Goal: Navigation & Orientation: Find specific page/section

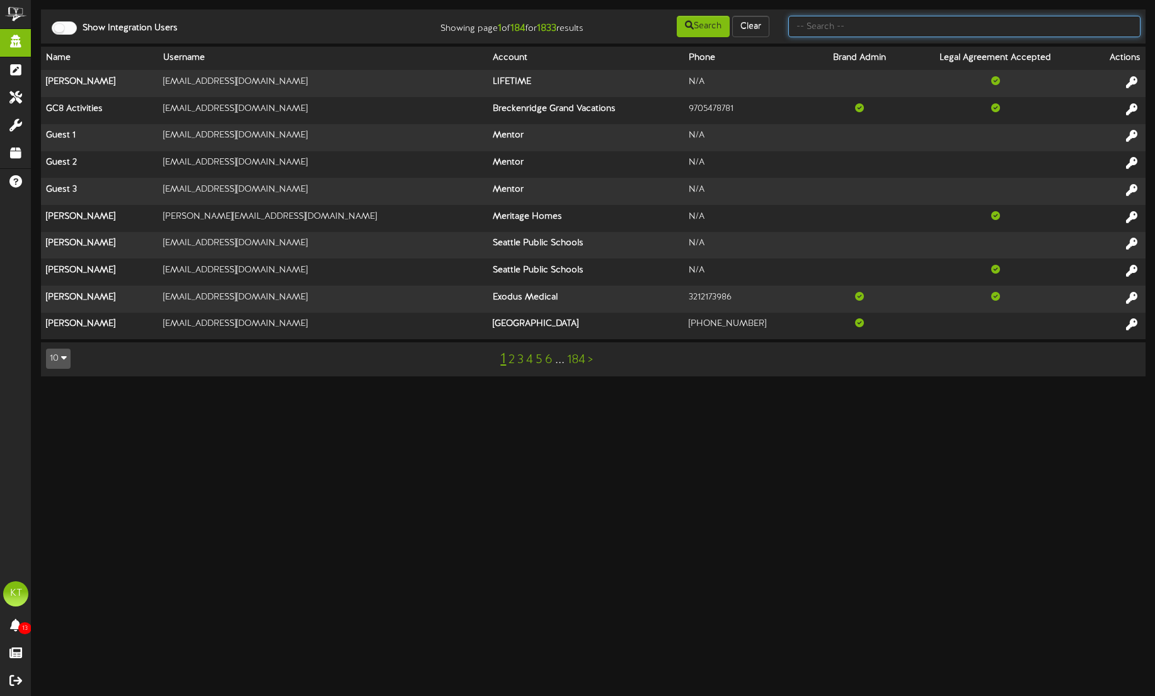
click at [842, 27] on input "text" at bounding box center [964, 26] width 352 height 21
type input "picklr"
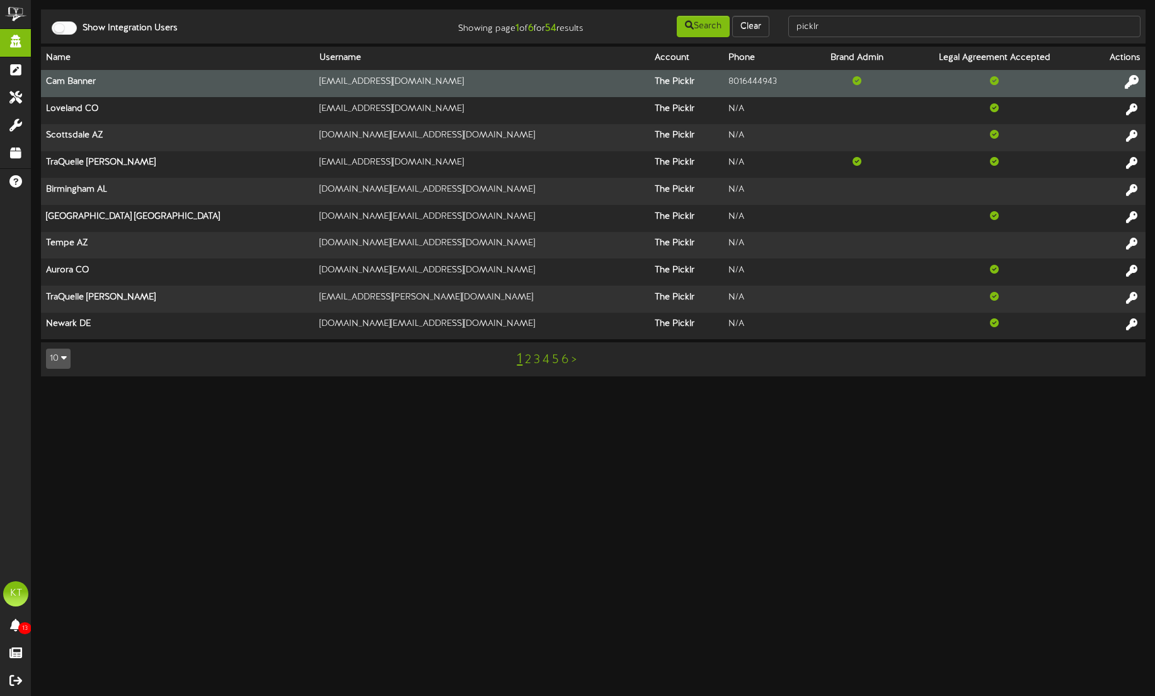
click at [1125, 83] on icon at bounding box center [1132, 82] width 14 height 14
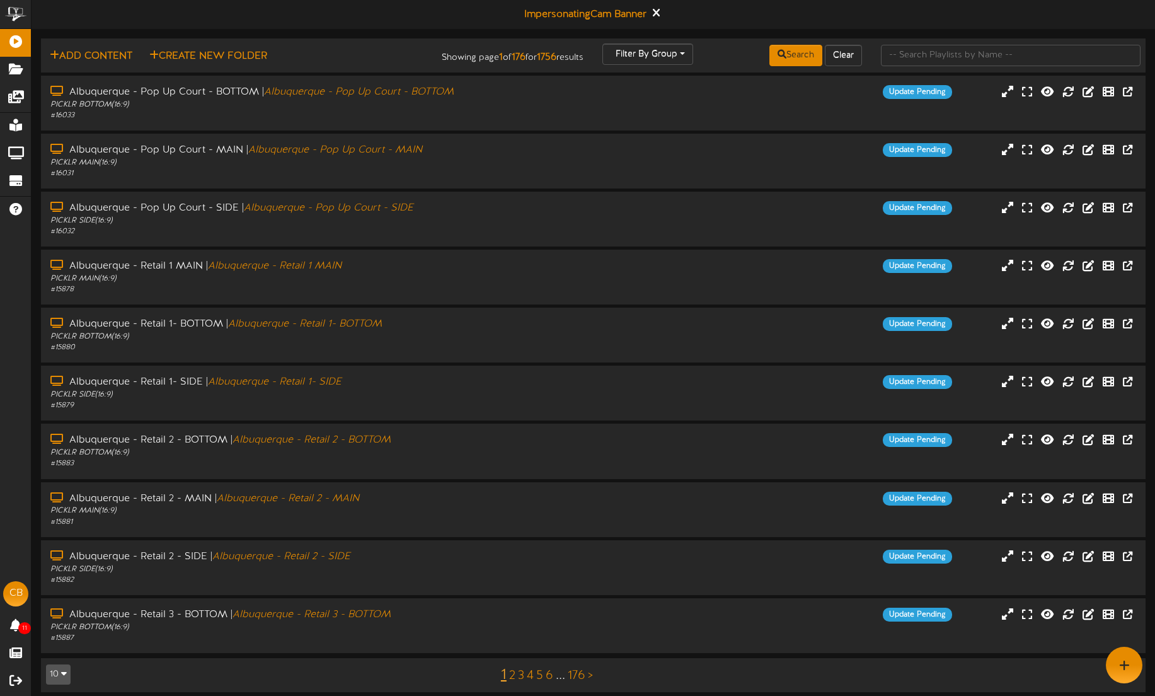
scroll to position [9, 0]
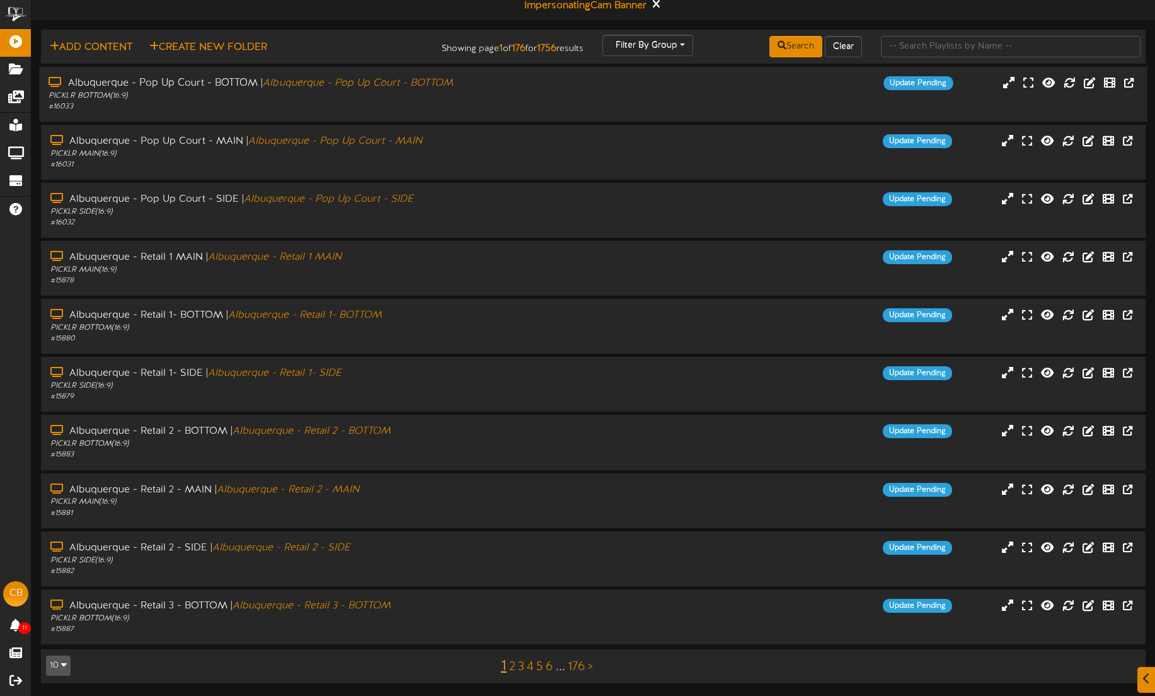
click at [421, 91] on div "PICKLR BOTTOM ( 16:9 )" at bounding box center [270, 96] width 443 height 11
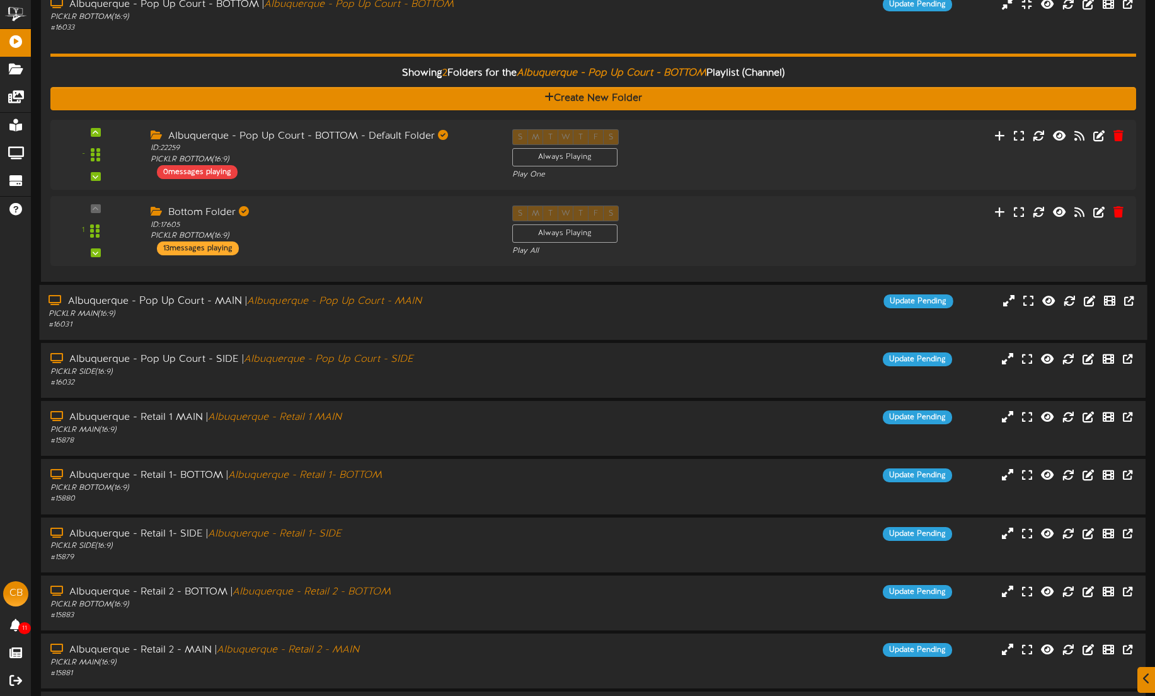
scroll to position [100, 0]
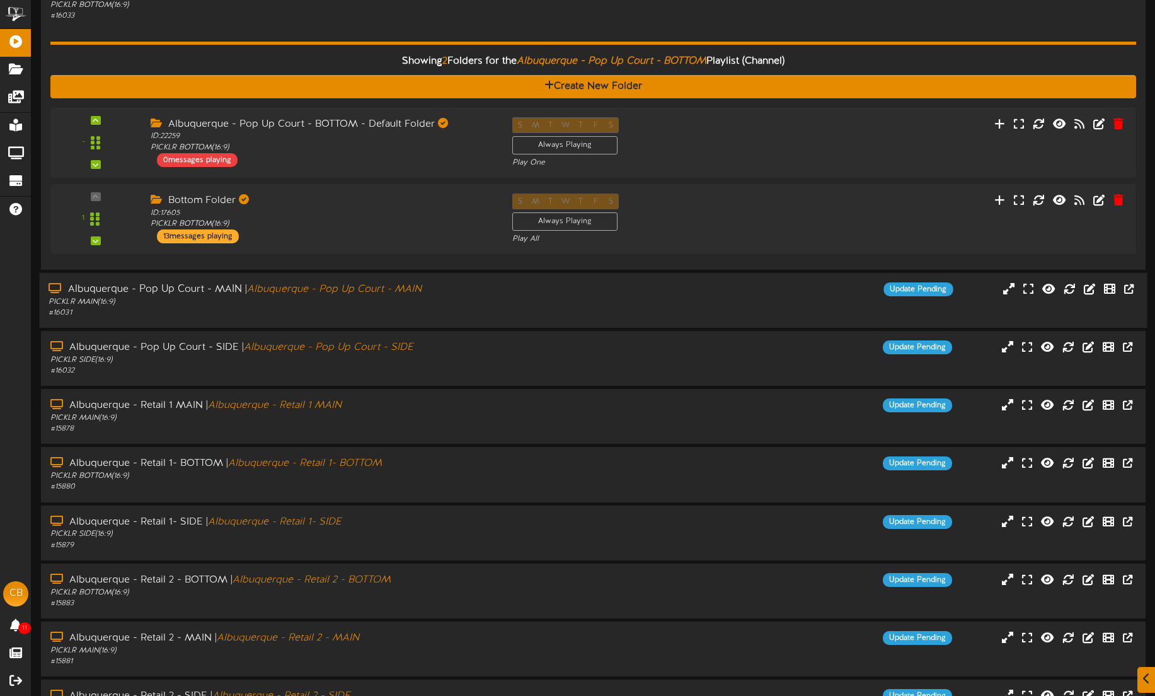
click at [428, 291] on div "Albuquerque - Pop Up Court - MAIN | Albuquerque - Pop Up Court - MAIN" at bounding box center [270, 289] width 443 height 14
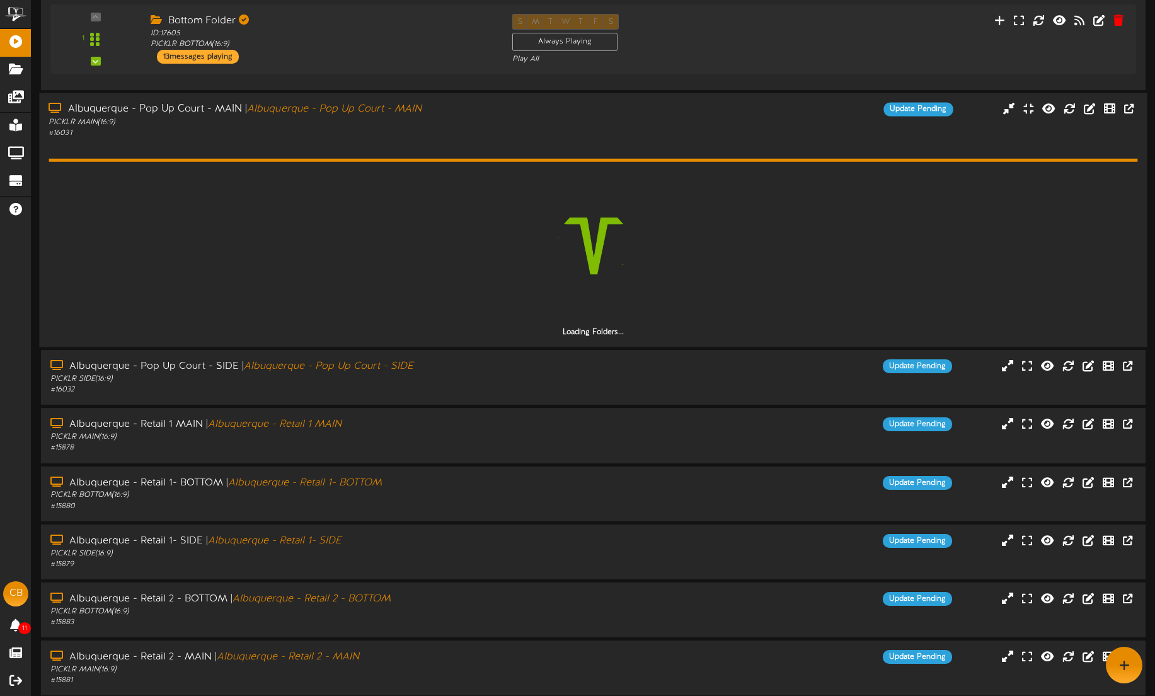
scroll to position [277, 0]
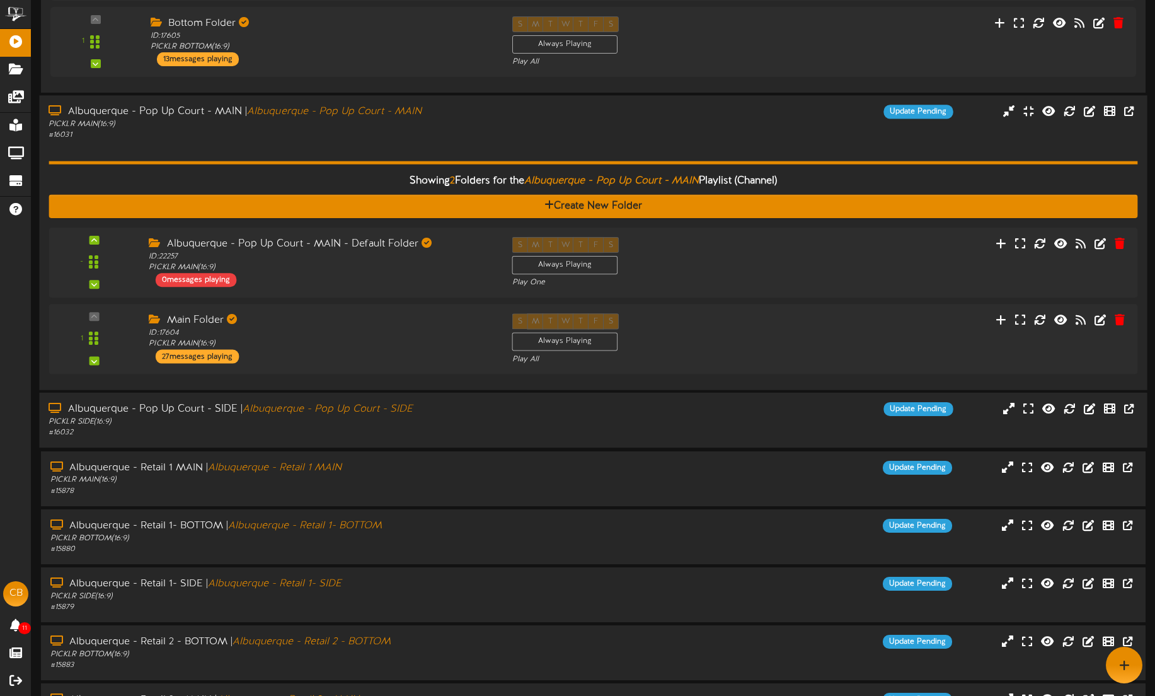
click at [403, 428] on div "# 16032" at bounding box center [270, 432] width 443 height 11
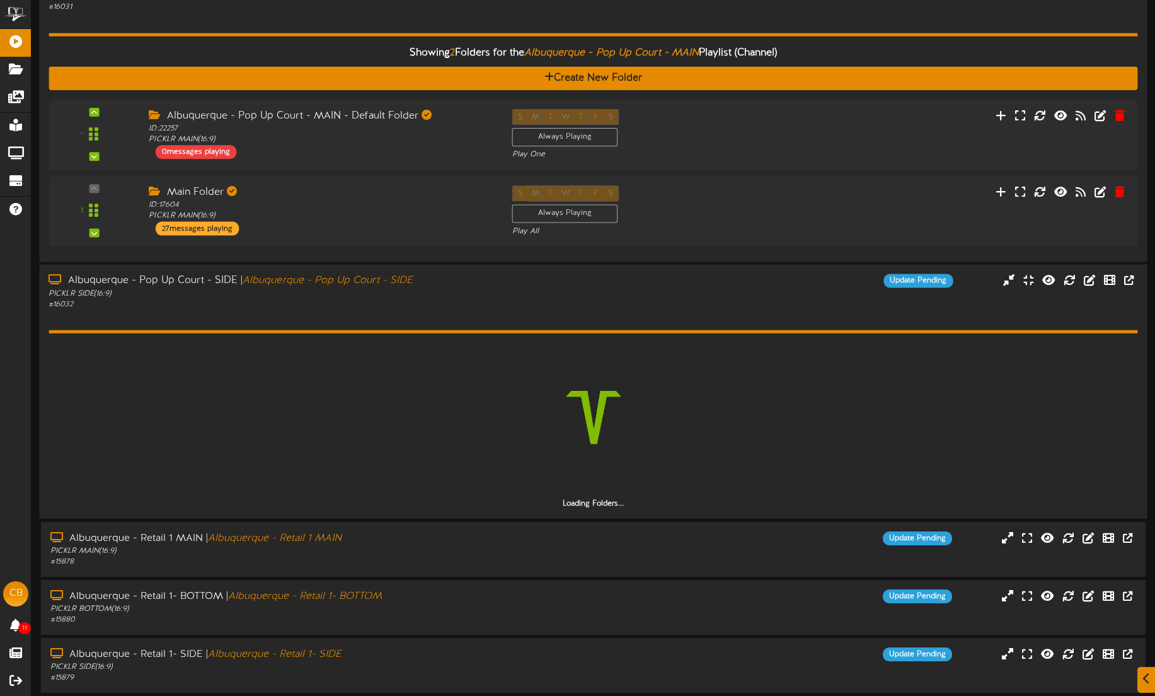
scroll to position [418, 0]
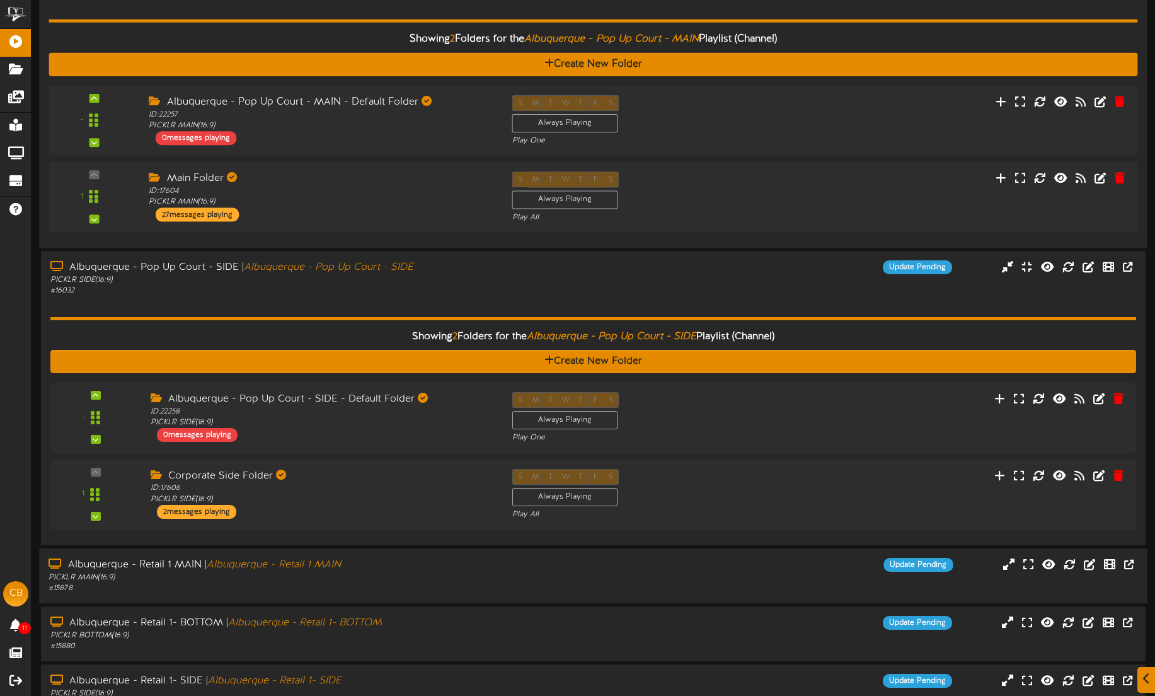
click at [392, 575] on div "PICKLR MAIN ( 16:9 )" at bounding box center [270, 577] width 443 height 11
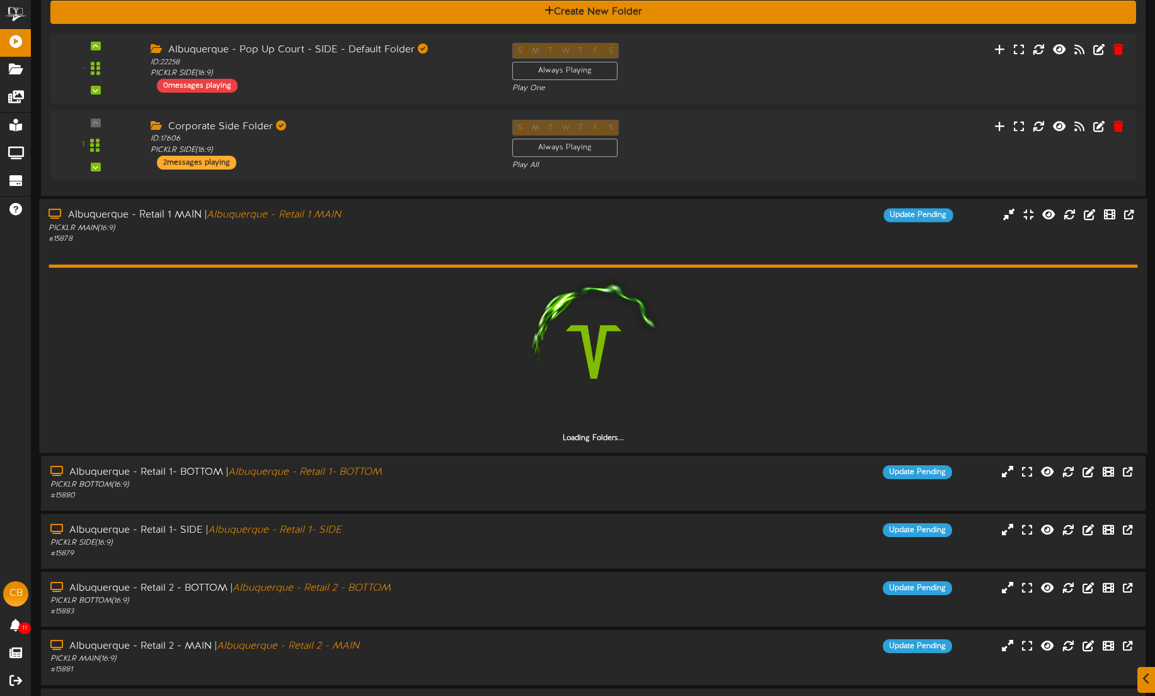
scroll to position [773, 0]
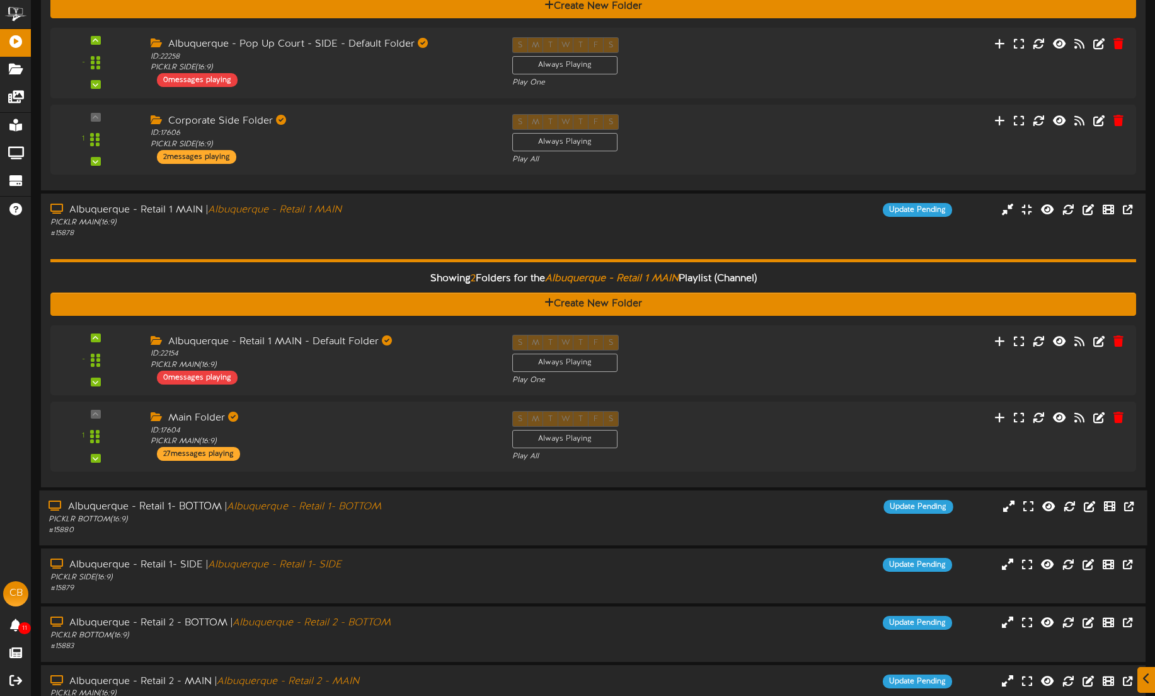
click at [413, 514] on div "PICKLR BOTTOM ( 16:9 )" at bounding box center [270, 519] width 443 height 11
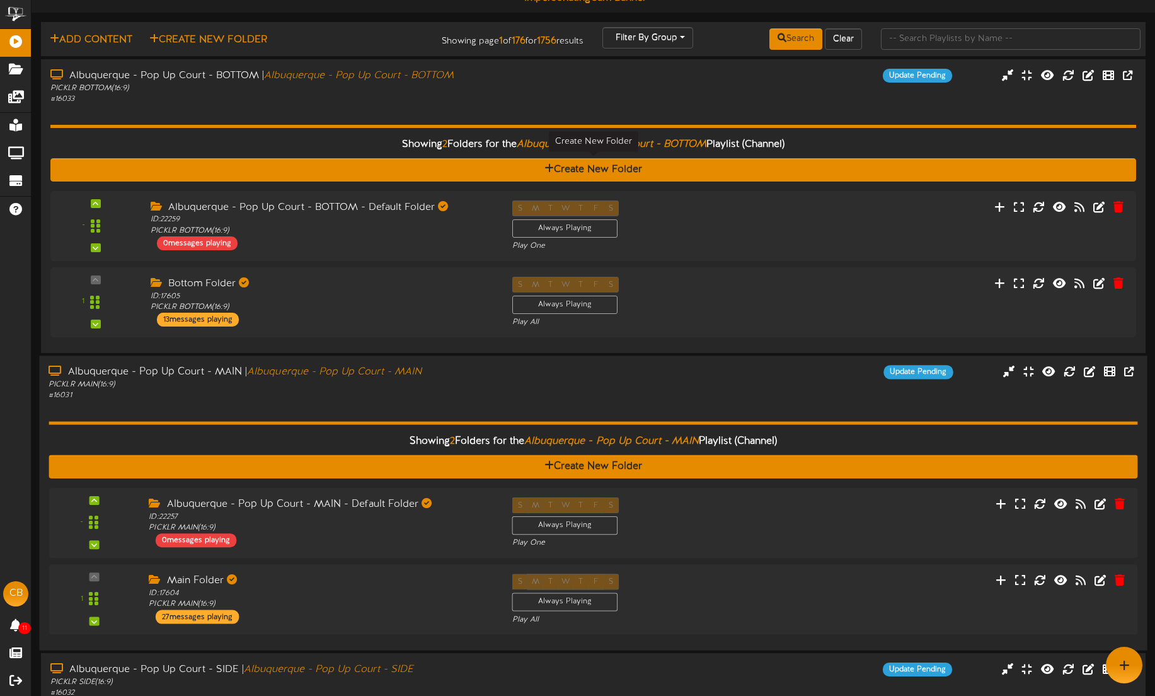
scroll to position [0, 0]
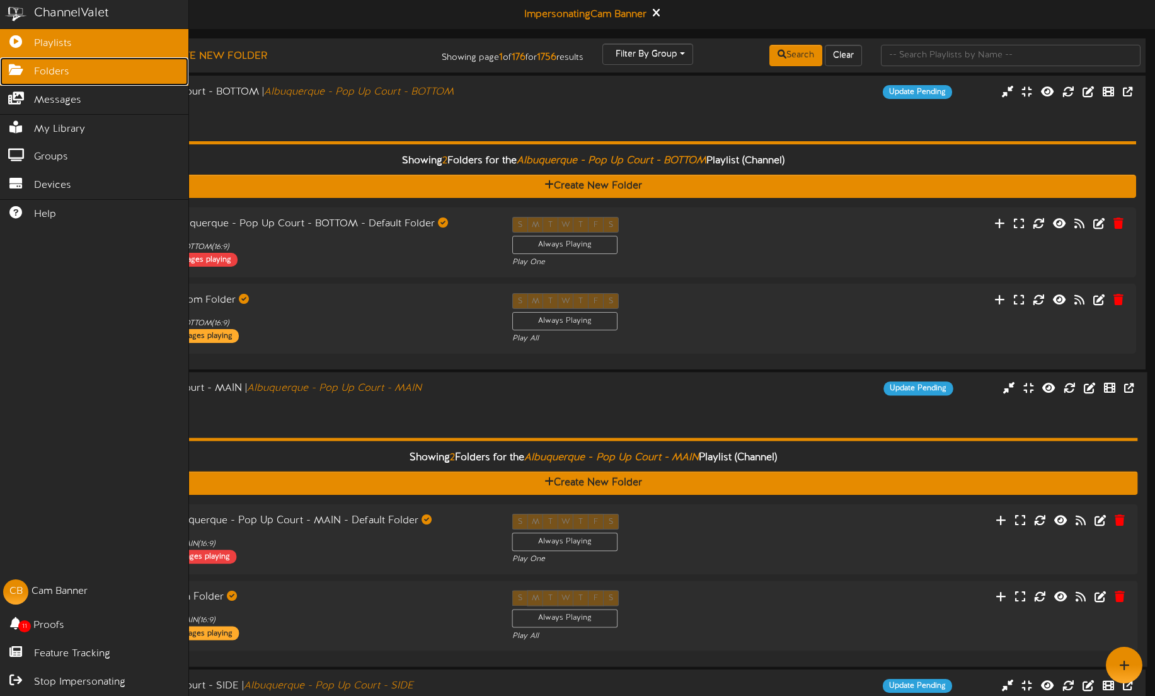
click at [30, 74] on link "Folders" at bounding box center [94, 71] width 188 height 28
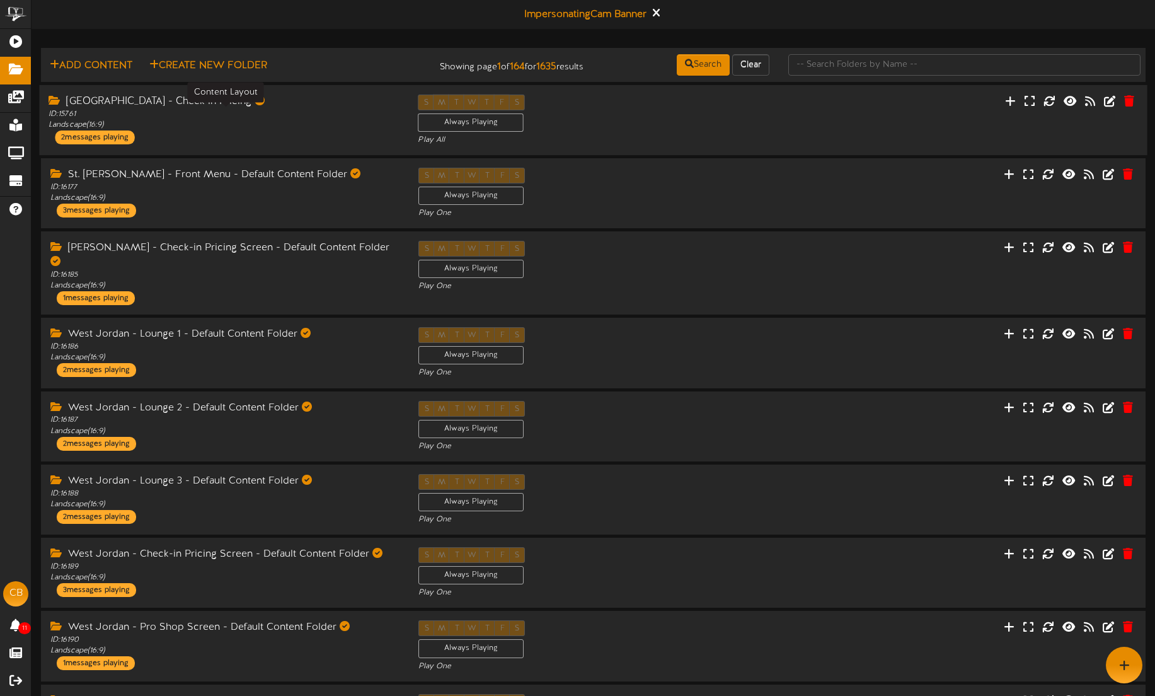
click at [266, 127] on div "ID: 15761 Landscape ( 16:9 )" at bounding box center [224, 118] width 350 height 21
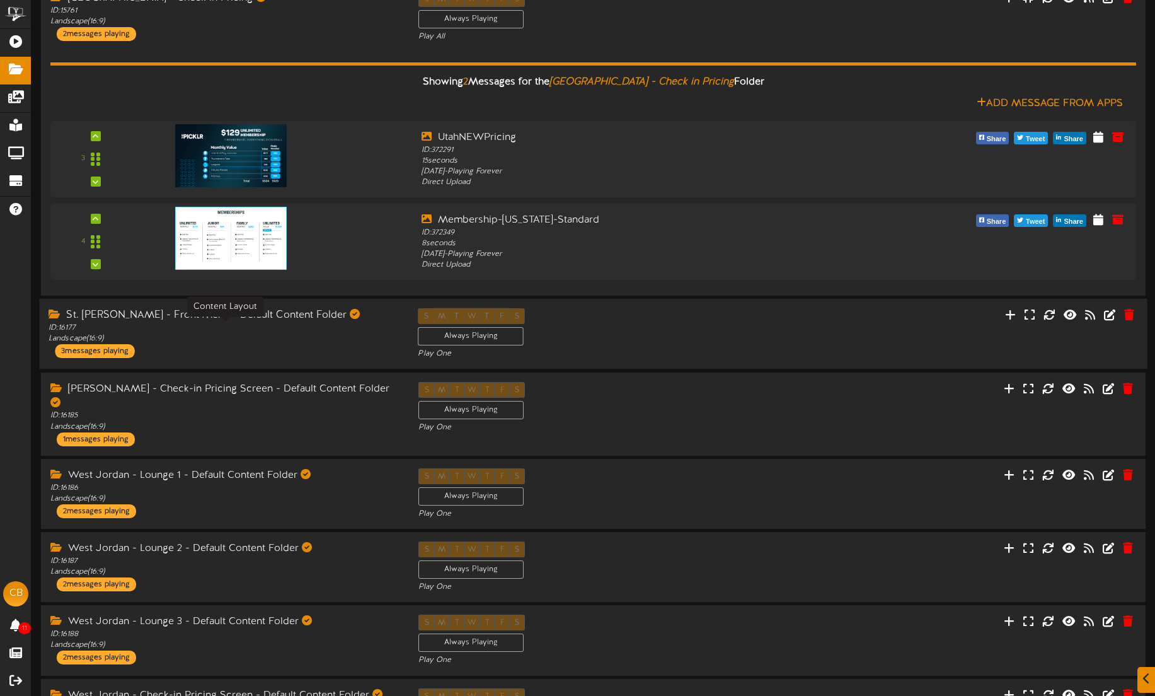
click at [247, 331] on div "ID: 16177 Landscape ( 16:9 )" at bounding box center [224, 333] width 350 height 21
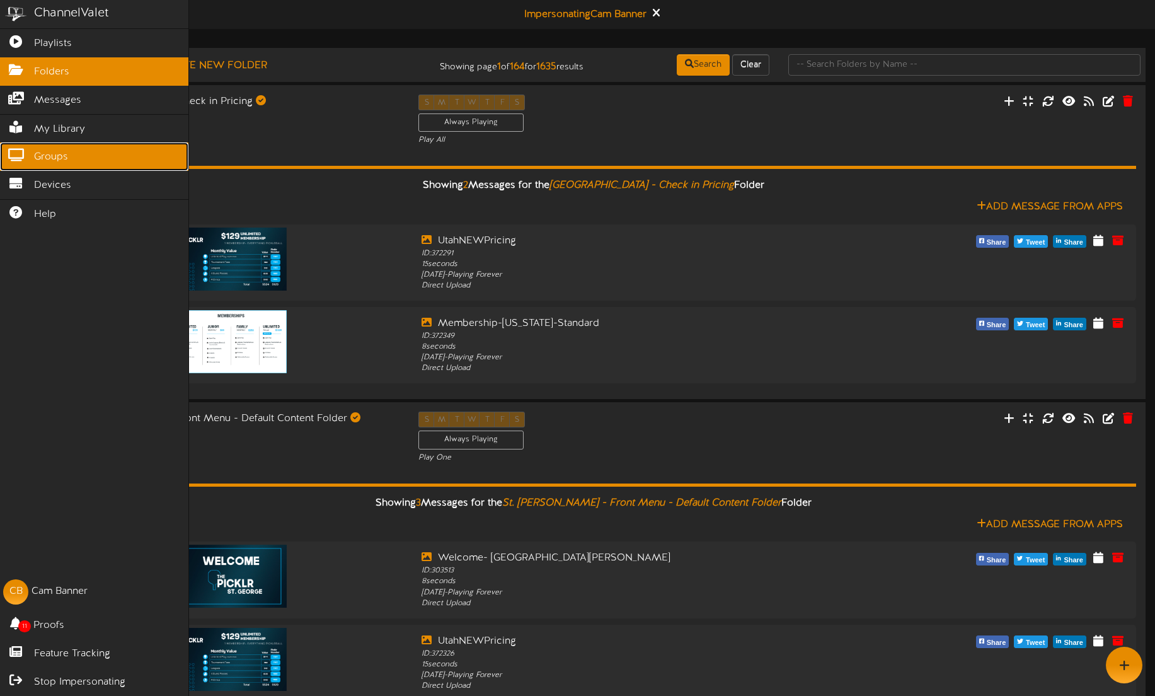
click at [41, 155] on span "Groups" at bounding box center [51, 157] width 34 height 14
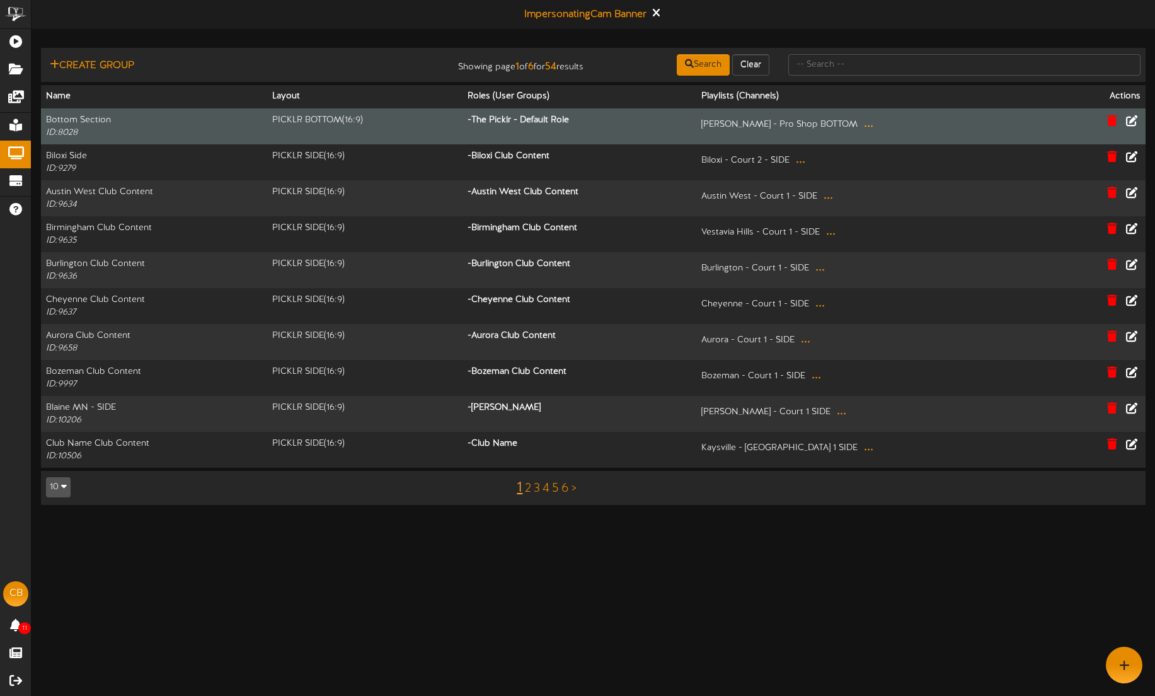
click at [869, 122] on button "..." at bounding box center [868, 124] width 17 height 20
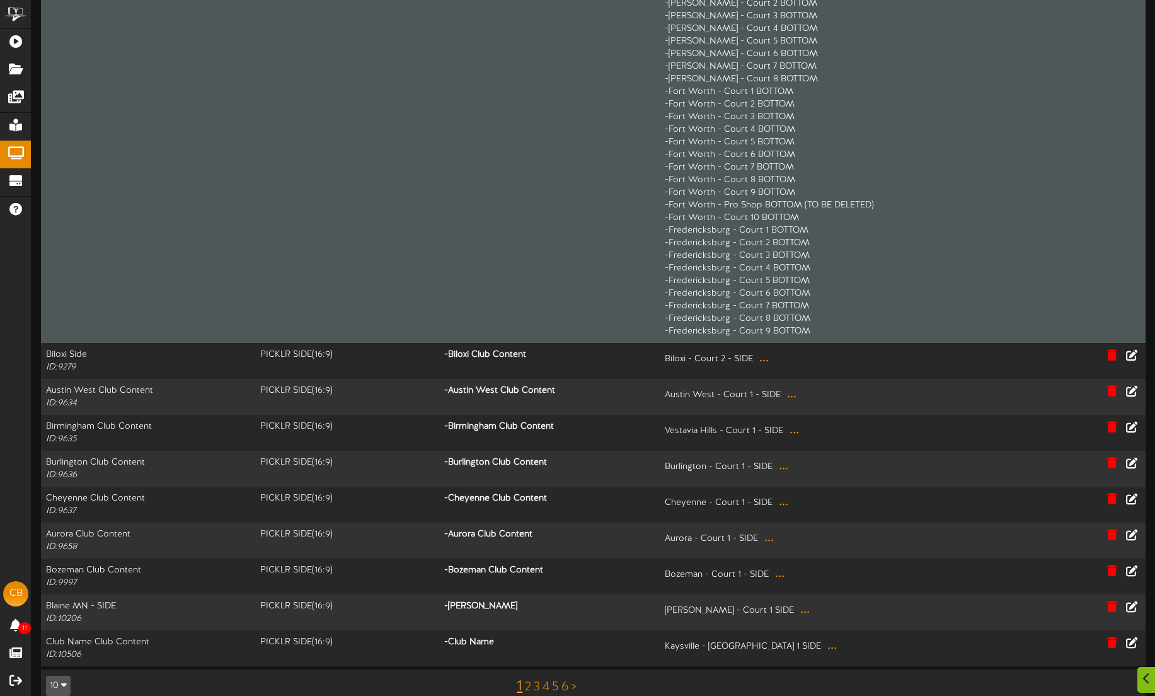
scroll to position [1186, 0]
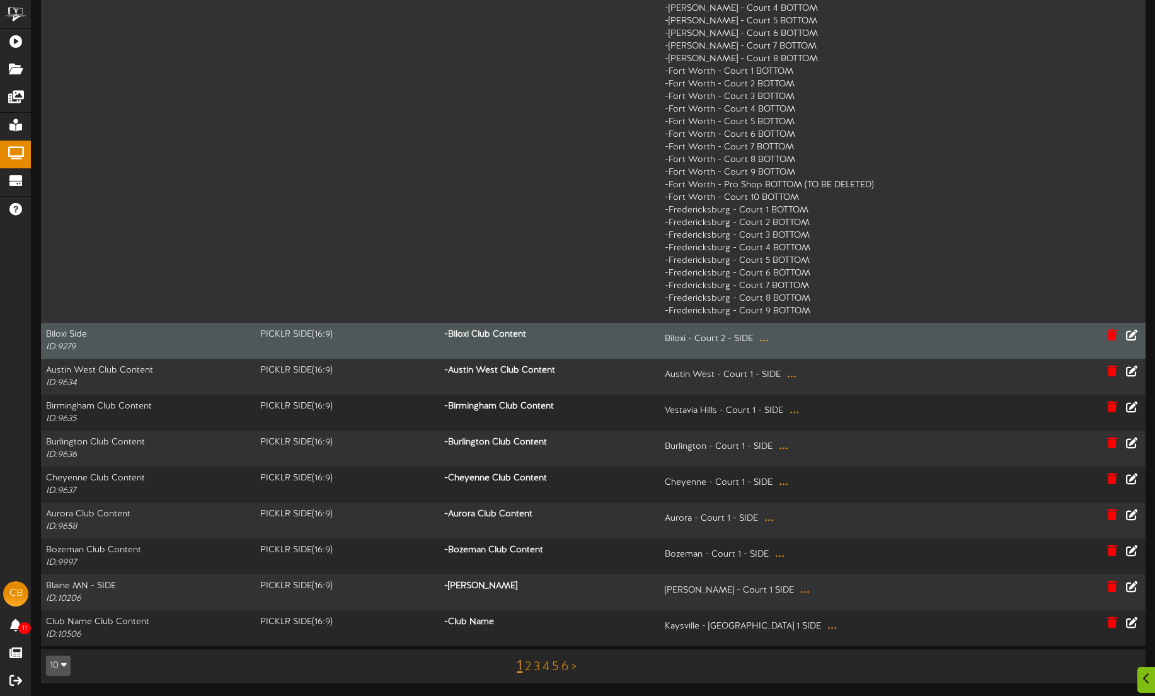
click at [759, 339] on button "..." at bounding box center [763, 338] width 17 height 20
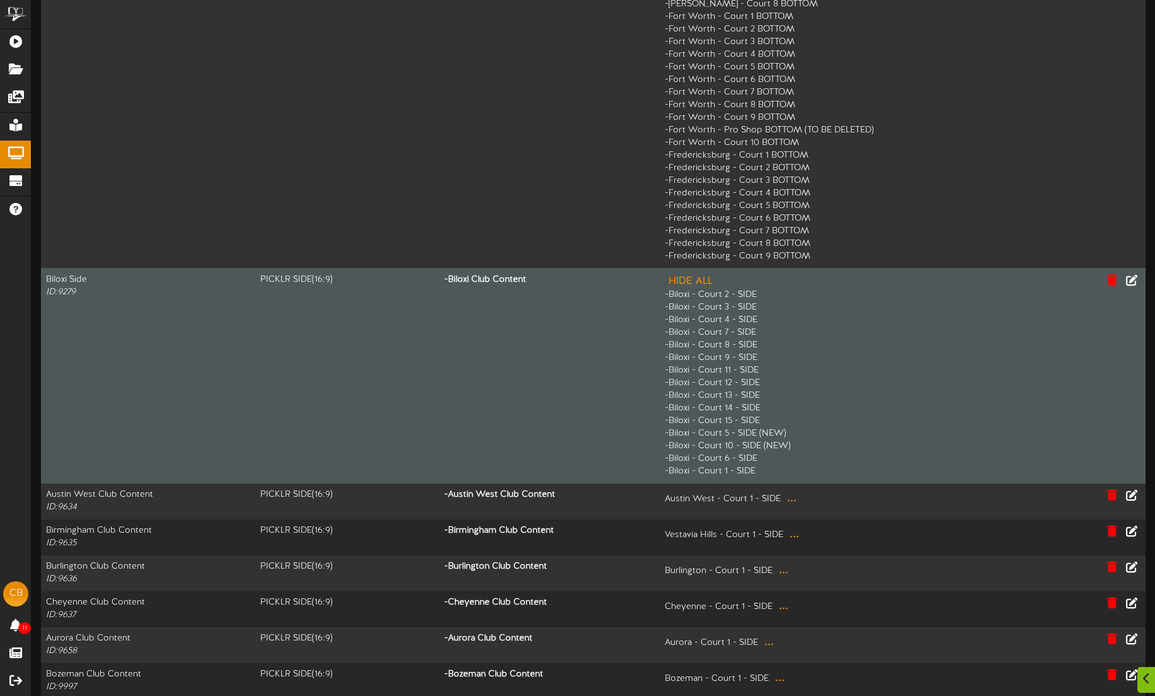
scroll to position [1271, 0]
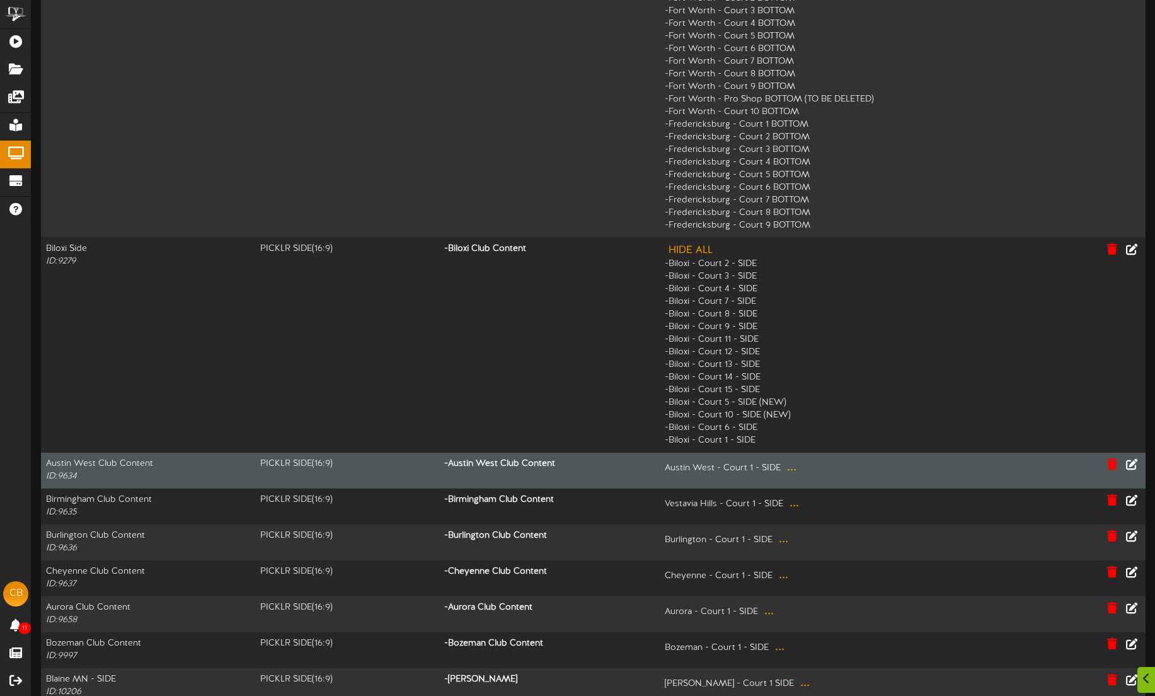
click at [789, 470] on button "..." at bounding box center [791, 467] width 17 height 20
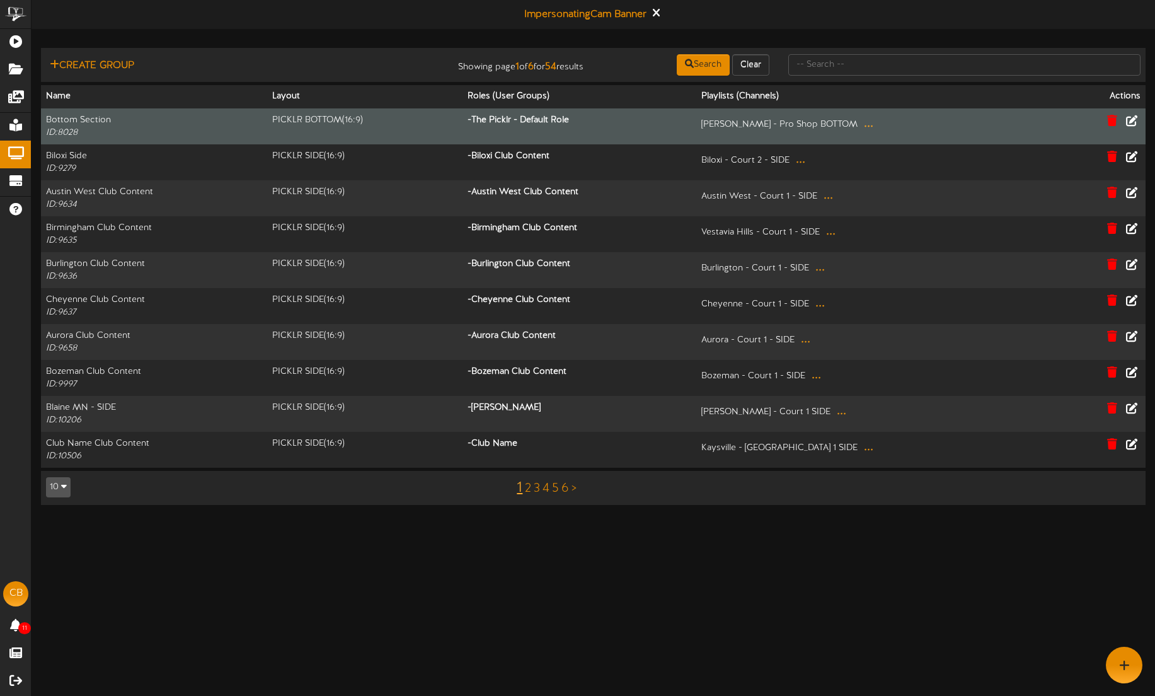
click at [872, 130] on button "..." at bounding box center [868, 124] width 17 height 20
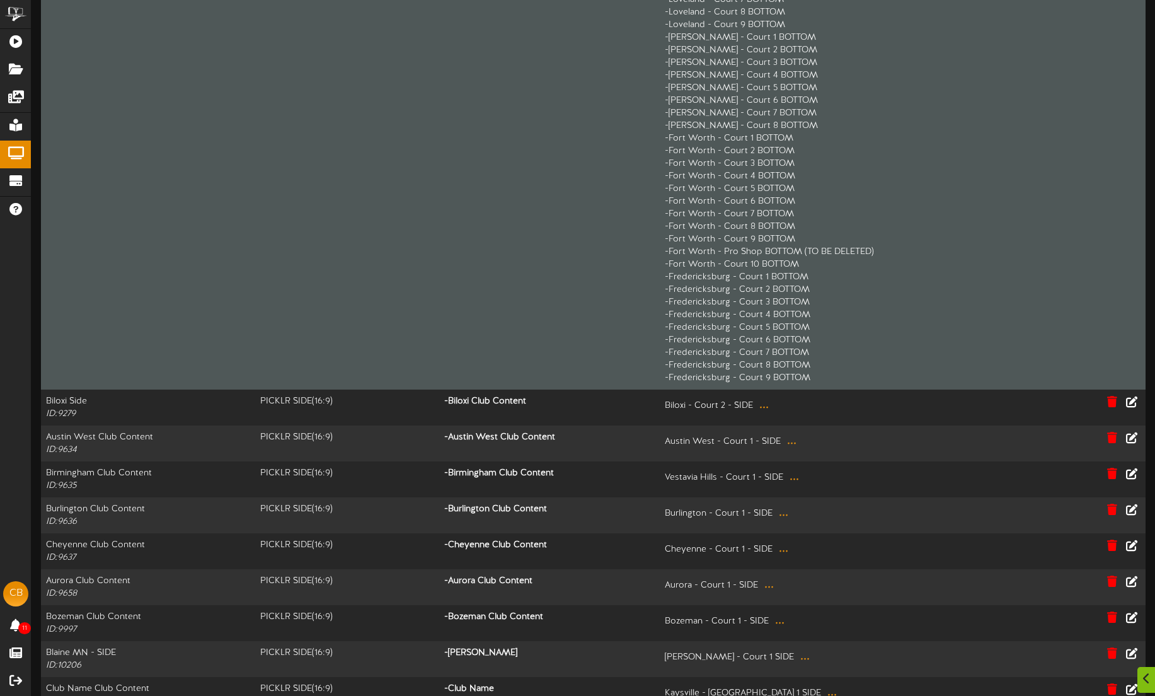
scroll to position [1186, 0]
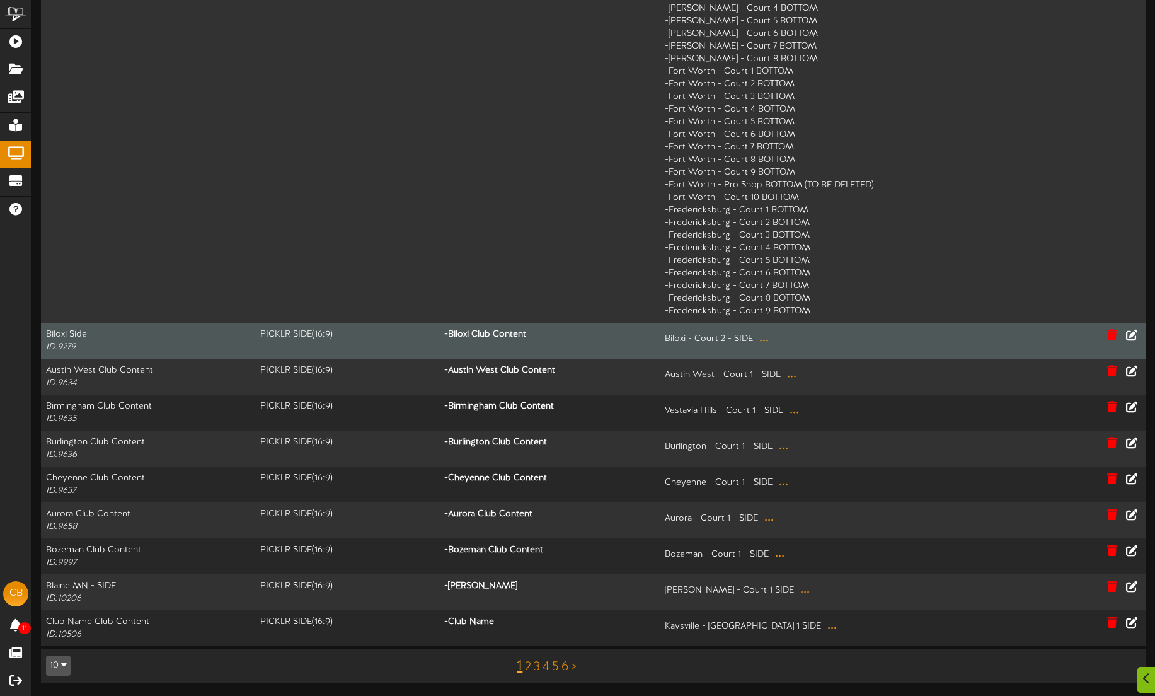
click at [761, 345] on button "..." at bounding box center [763, 338] width 17 height 20
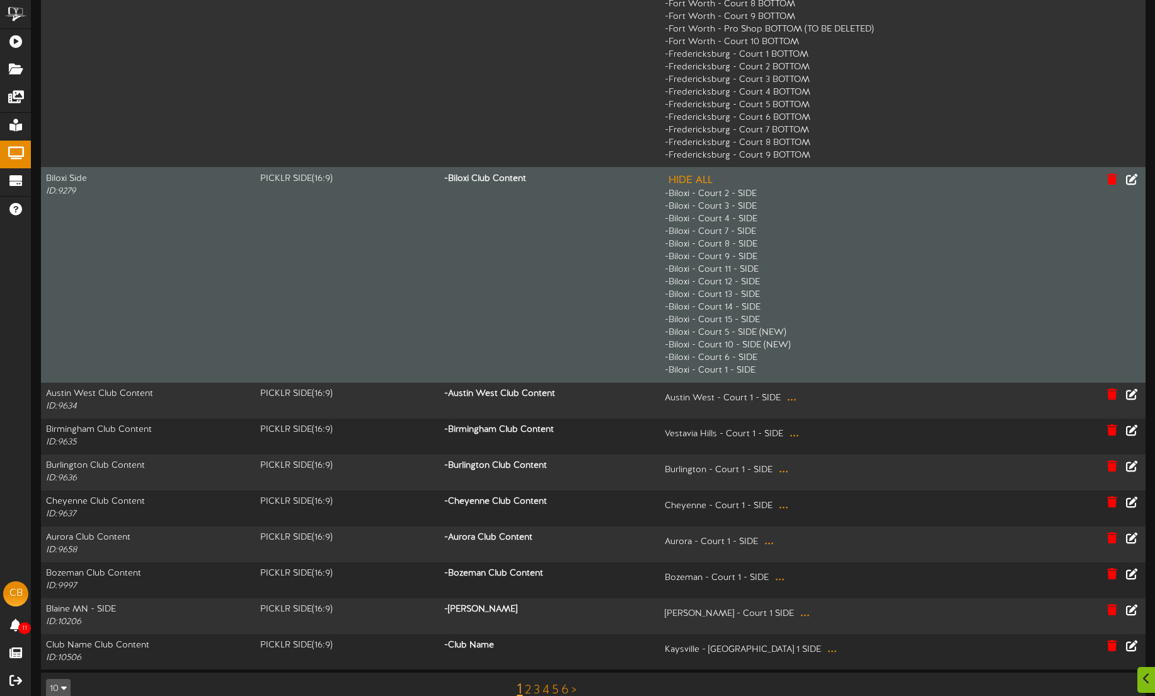
scroll to position [1365, 0]
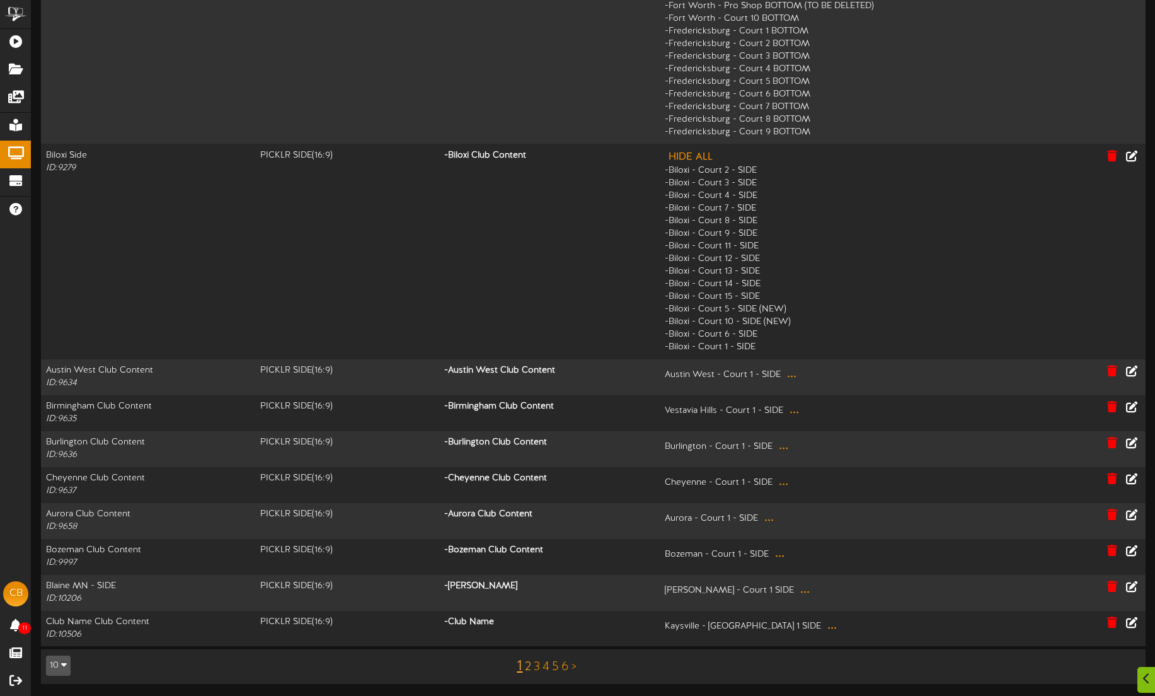
click at [530, 666] on link "2" at bounding box center [528, 667] width 6 height 14
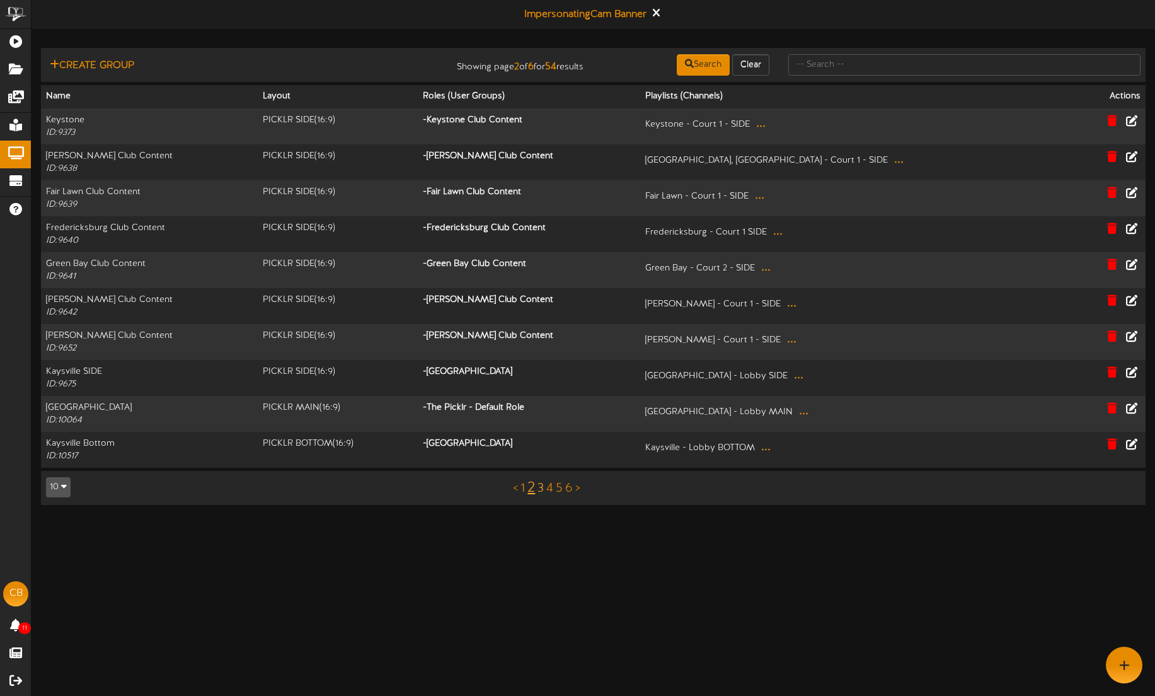
click at [539, 488] on link "3" at bounding box center [540, 488] width 6 height 14
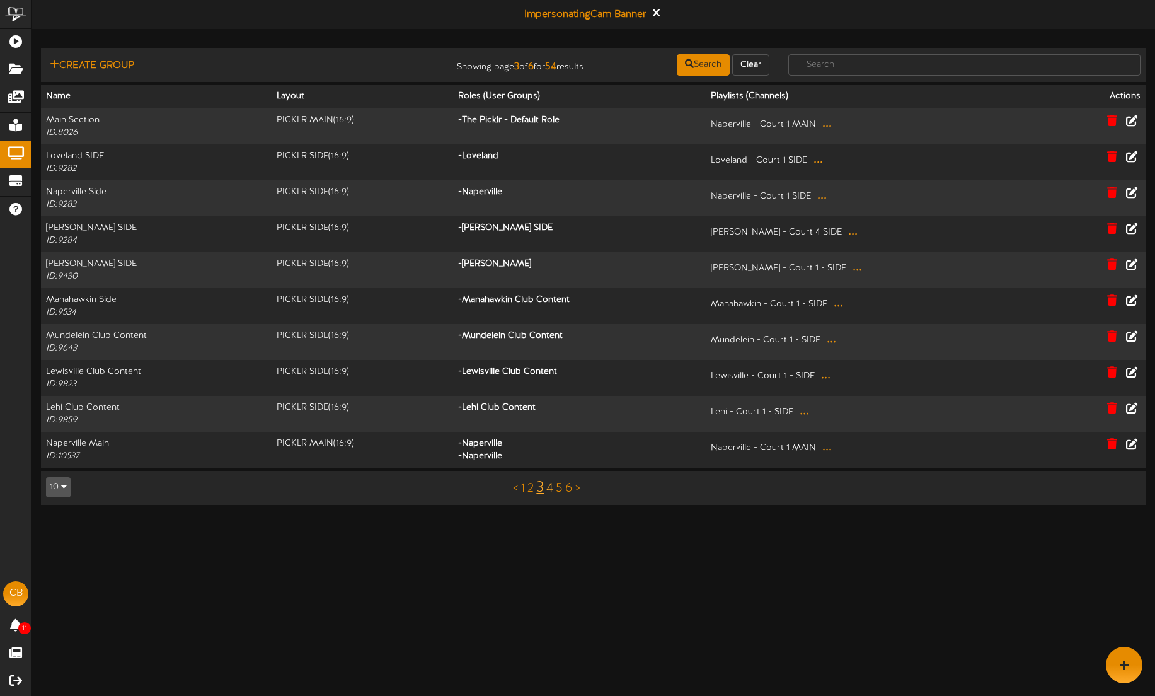
click at [551, 486] on link "4" at bounding box center [549, 488] width 7 height 14
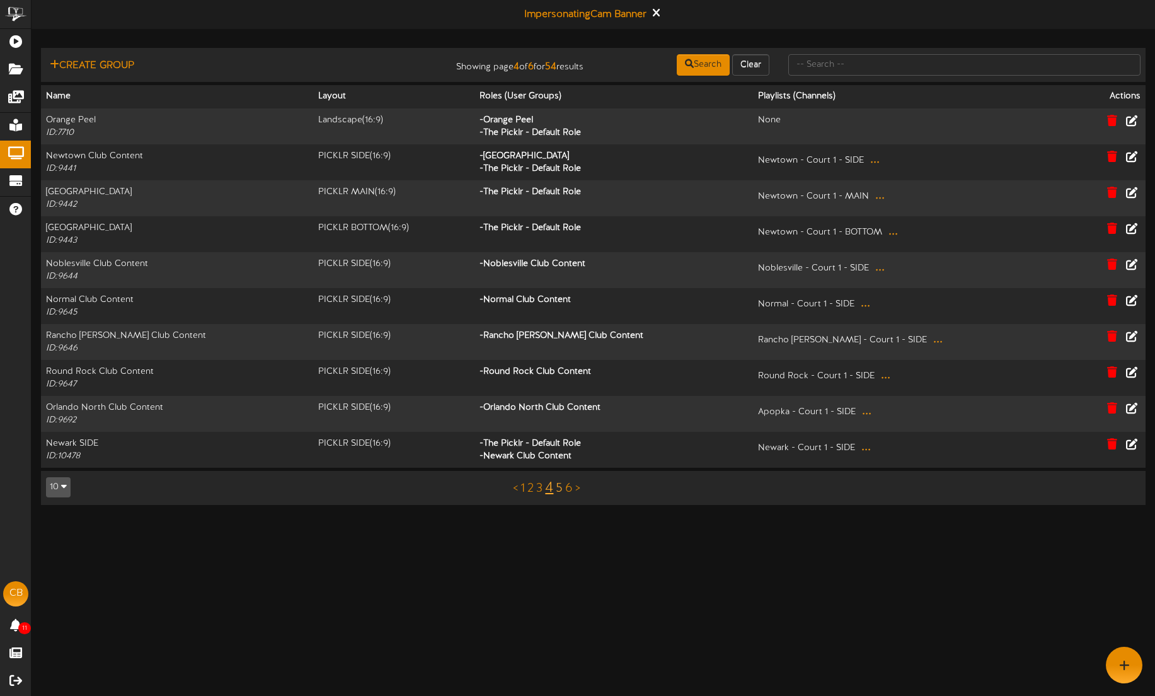
click at [556, 490] on link "5" at bounding box center [559, 488] width 7 height 14
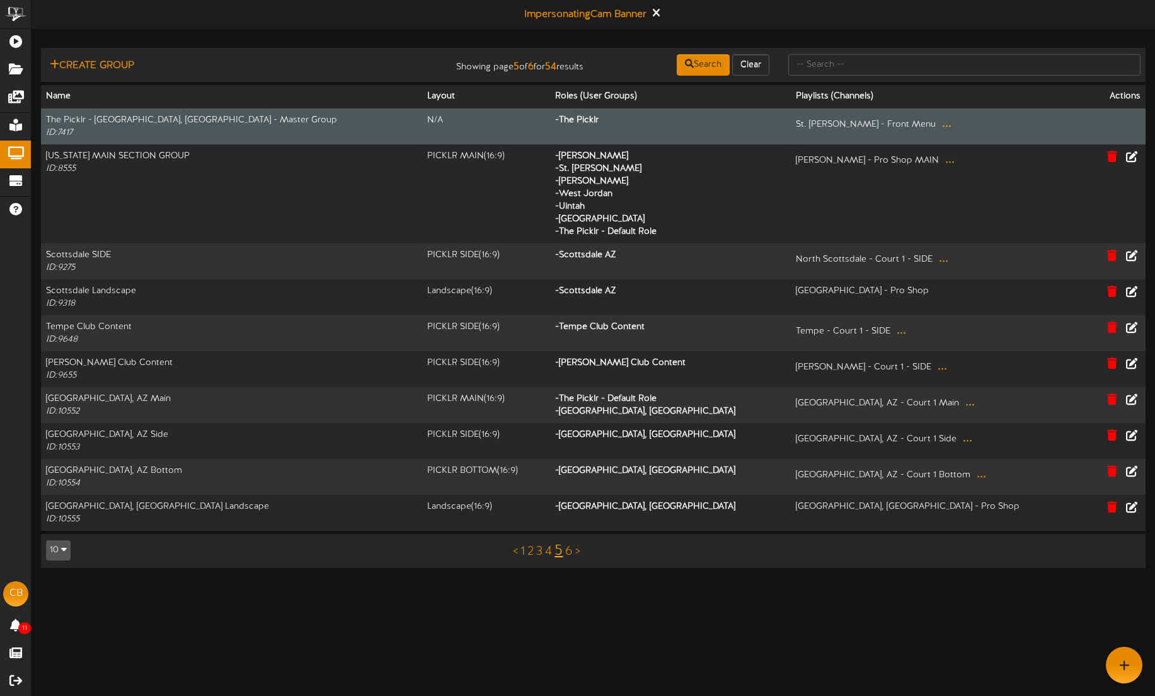
click at [938, 122] on button "..." at bounding box center [946, 124] width 17 height 20
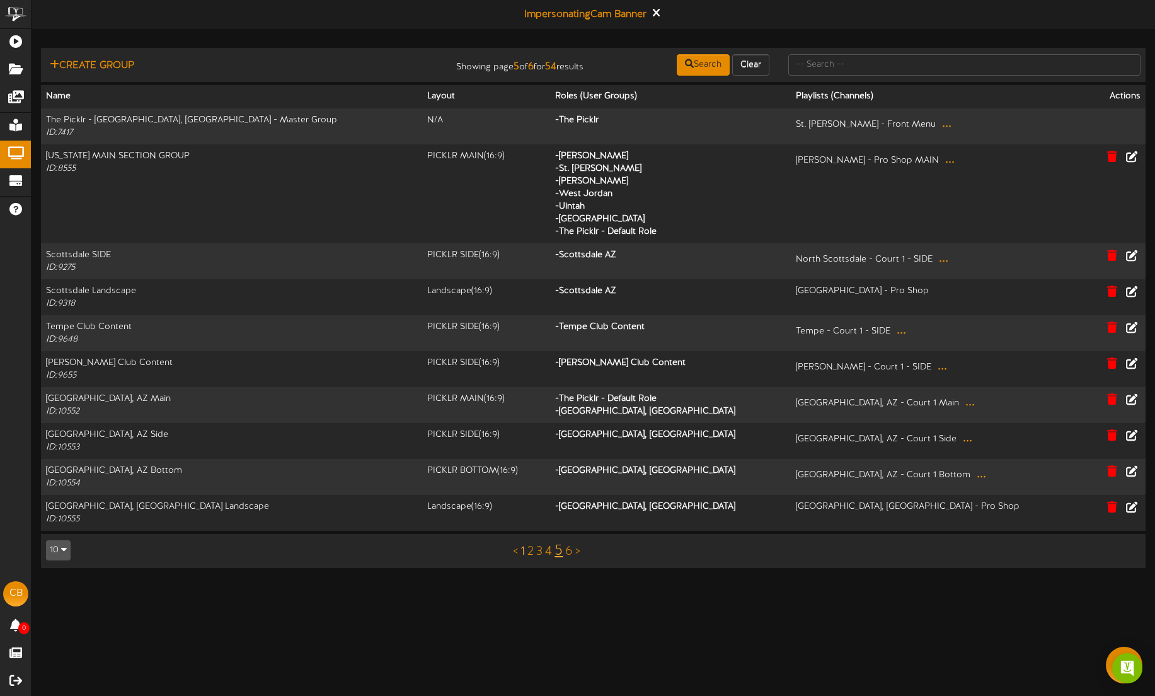
click at [524, 551] on link "1" at bounding box center [522, 551] width 4 height 14
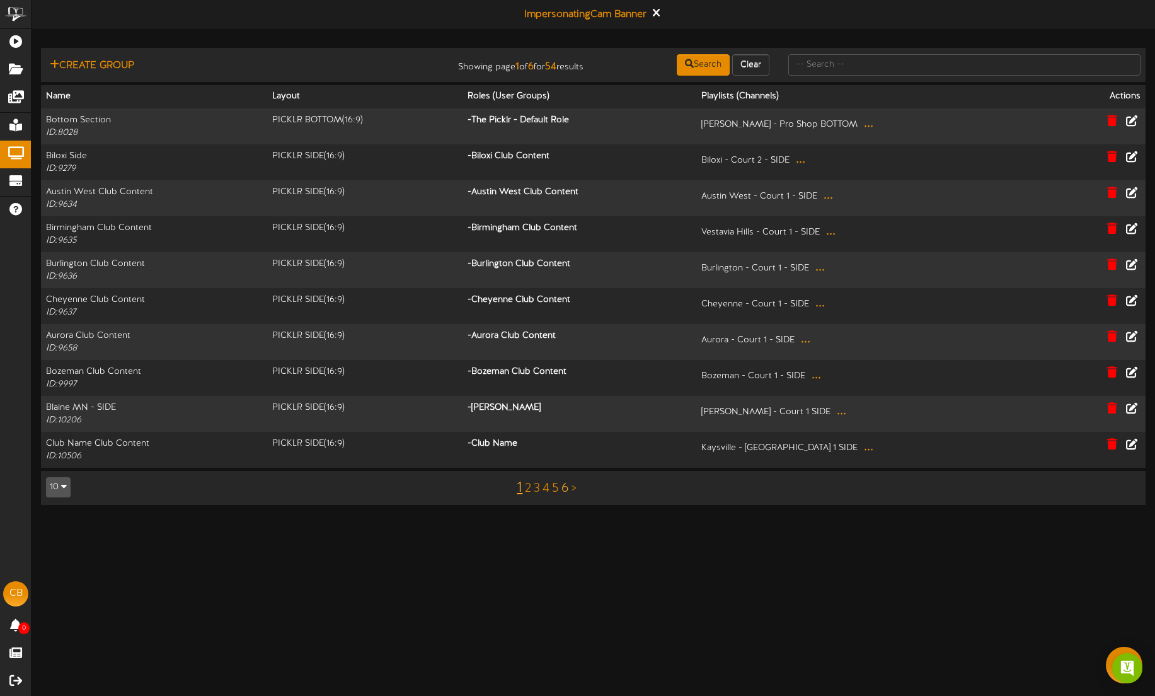
click at [563, 490] on link "6" at bounding box center [565, 488] width 8 height 14
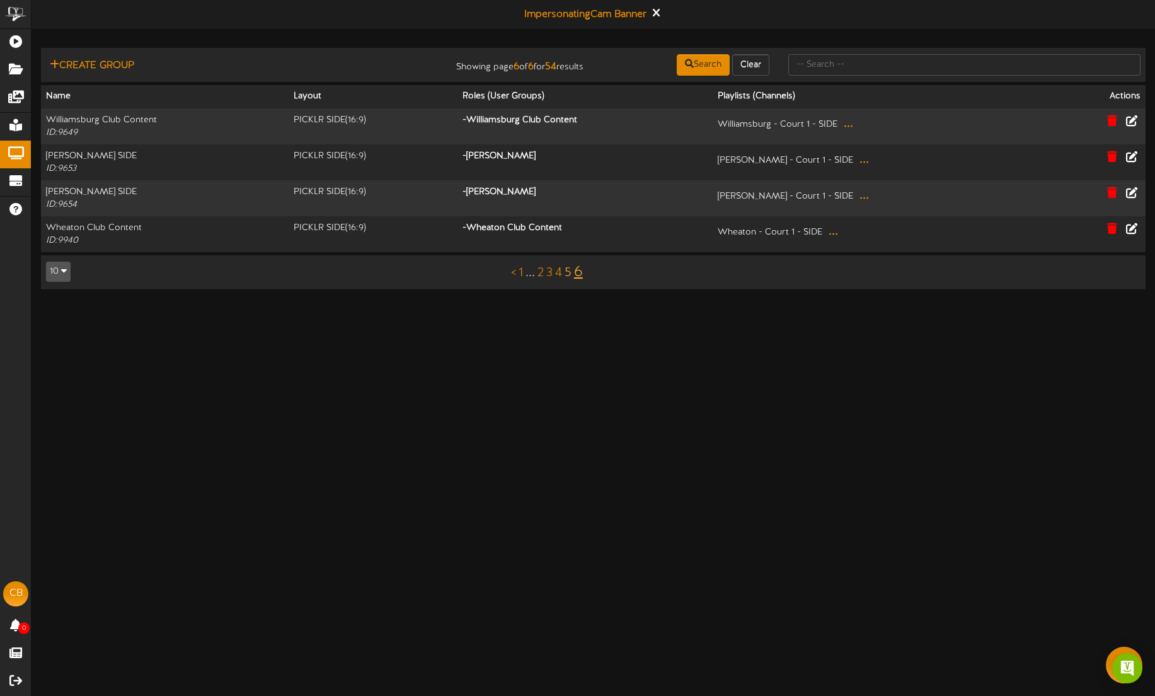
click at [567, 272] on link "5" at bounding box center [567, 273] width 7 height 14
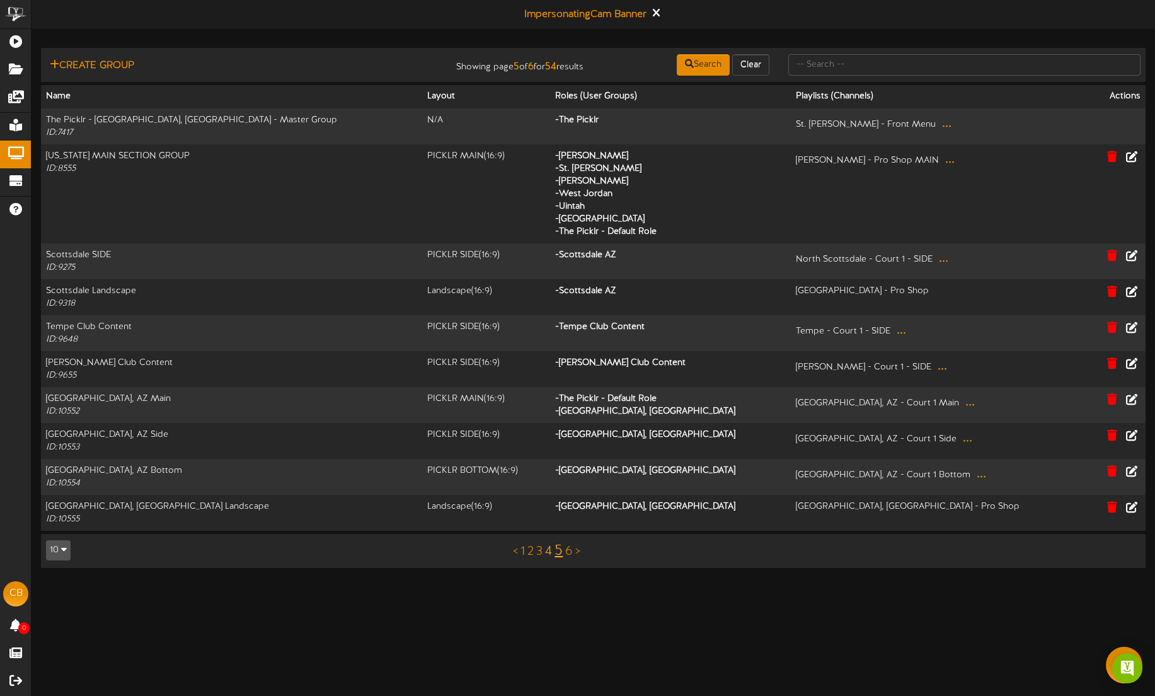
click at [549, 550] on link "4" at bounding box center [548, 551] width 7 height 14
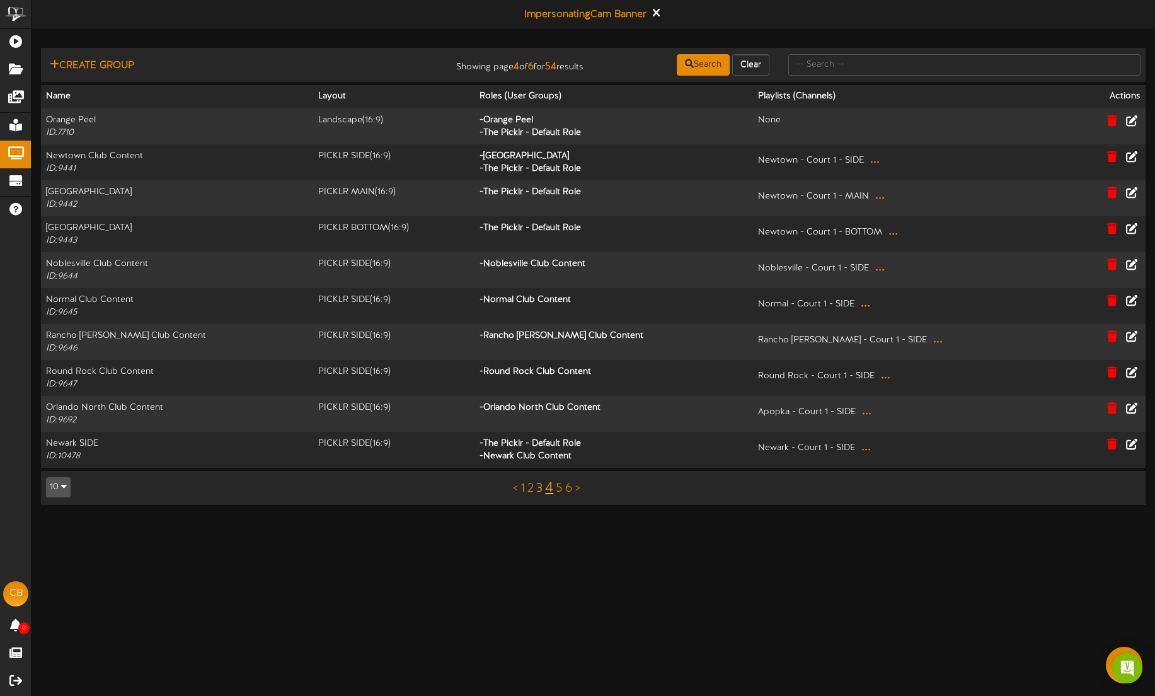
click at [540, 487] on link "3" at bounding box center [539, 488] width 6 height 14
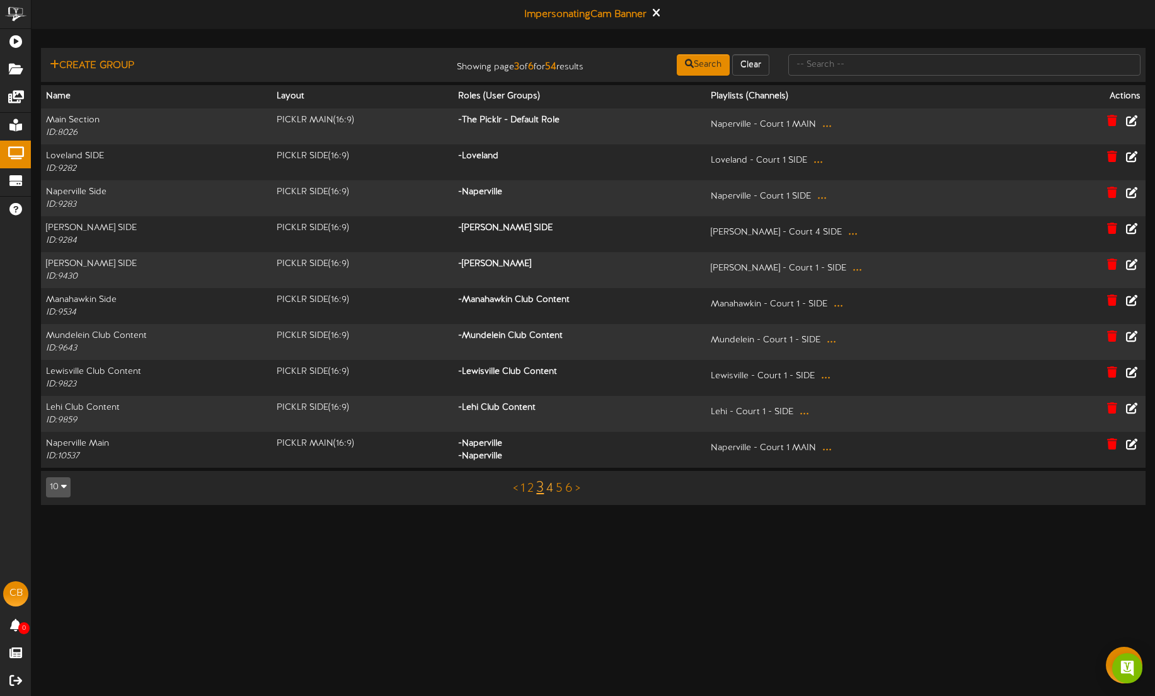
click at [548, 489] on link "4" at bounding box center [549, 488] width 7 height 14
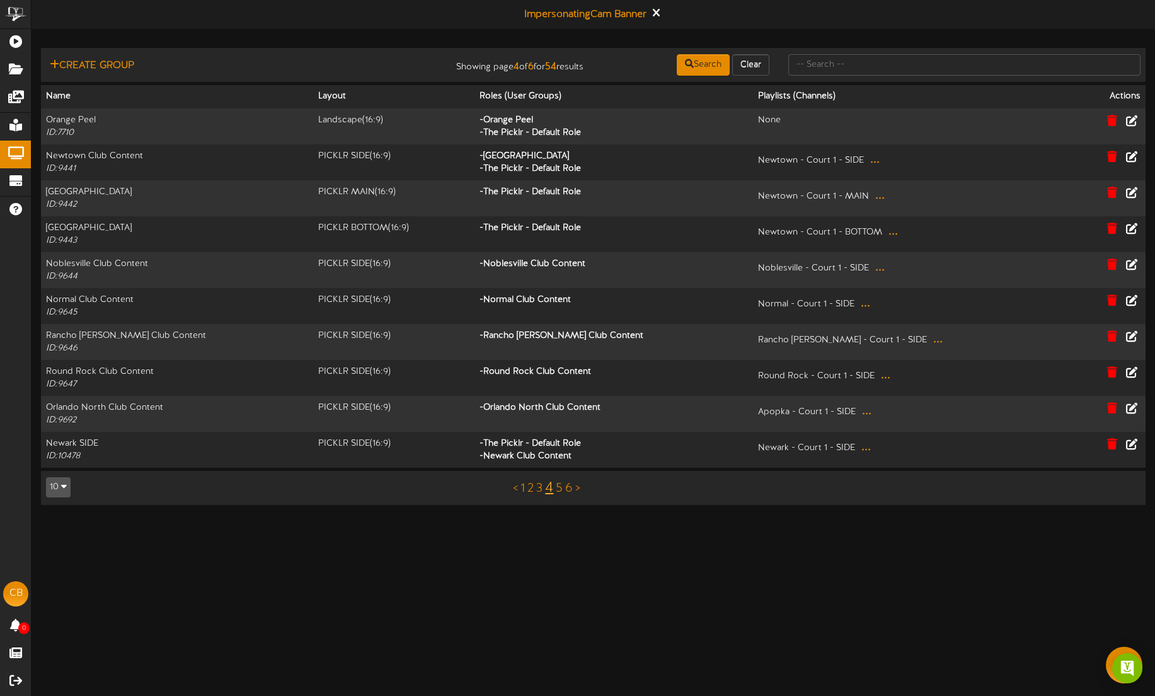
click at [535, 488] on div "< 1 2 3 4 5 6 >" at bounding box center [547, 488] width 278 height 24
click at [532, 488] on link "2" at bounding box center [530, 488] width 6 height 14
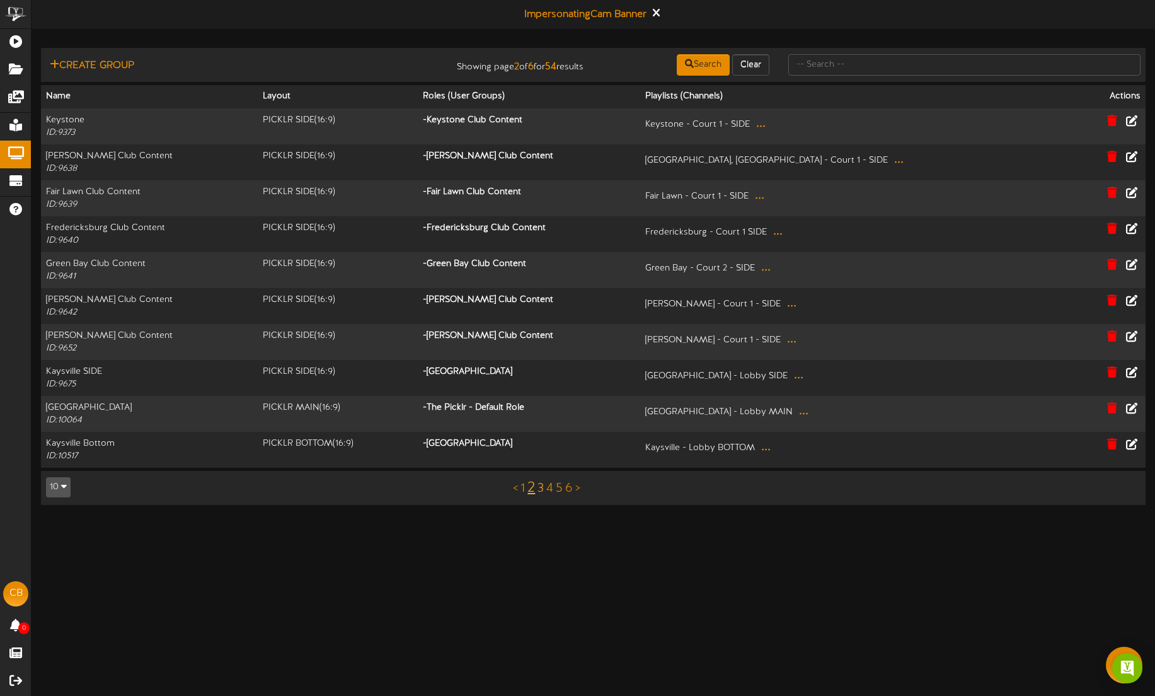
click at [541, 489] on link "3" at bounding box center [540, 488] width 6 height 14
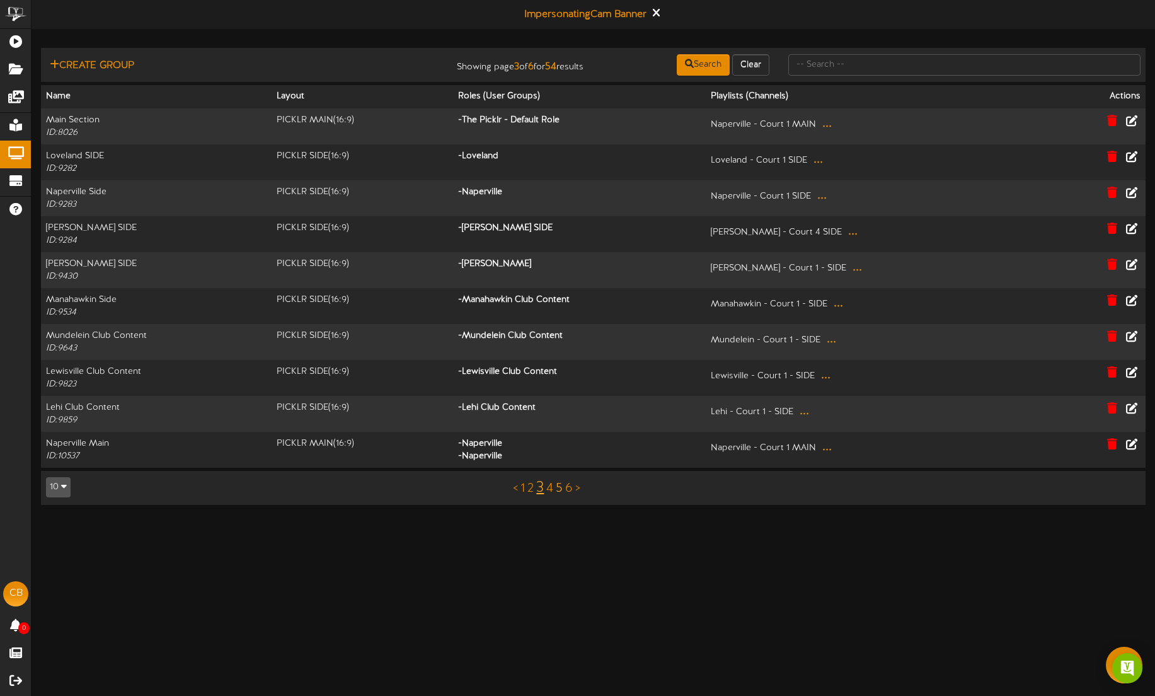
click at [558, 490] on link "5" at bounding box center [559, 488] width 7 height 14
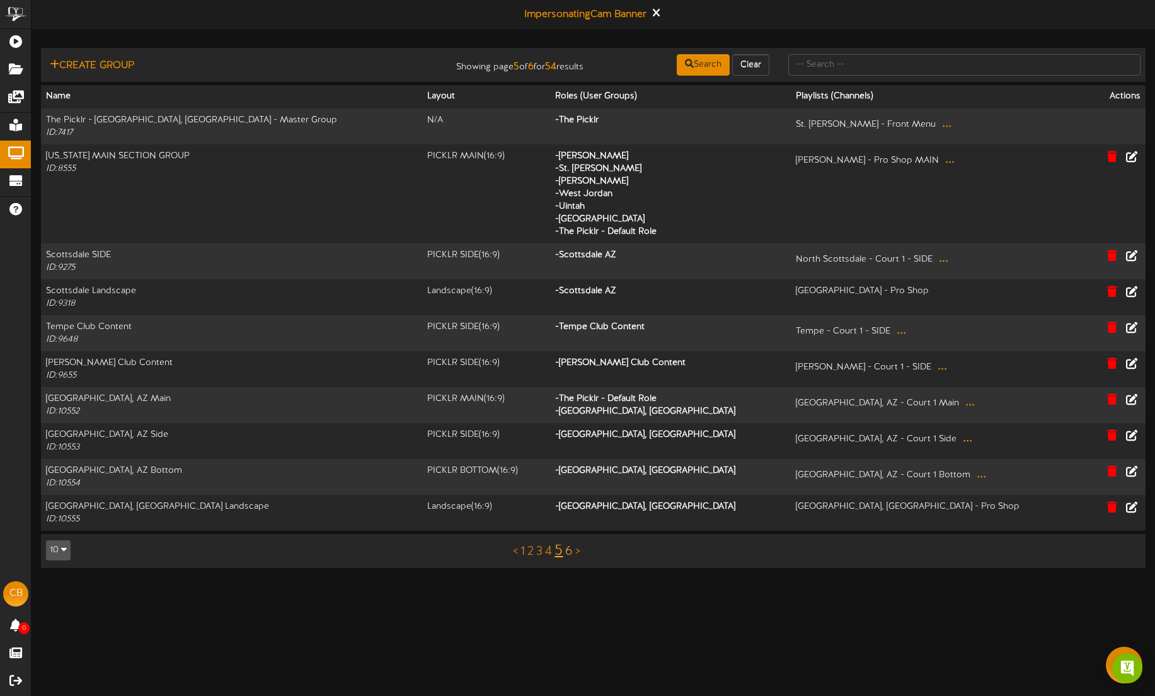
click at [567, 554] on link "6" at bounding box center [569, 551] width 8 height 14
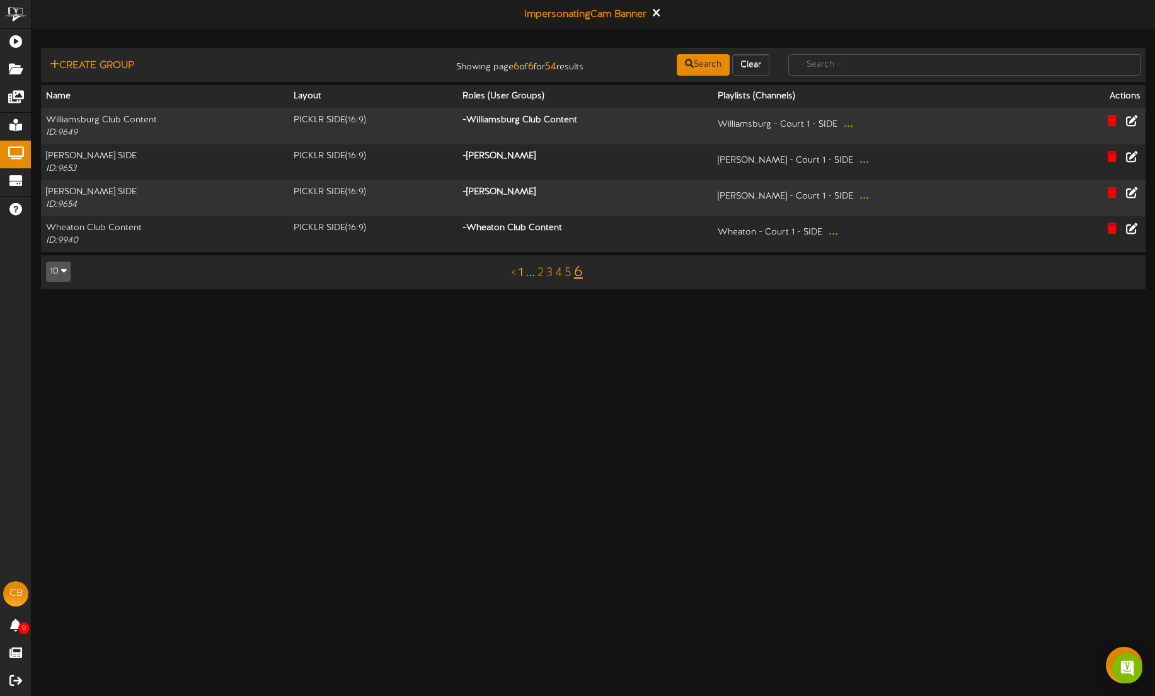
click at [522, 271] on link "1" at bounding box center [520, 273] width 4 height 14
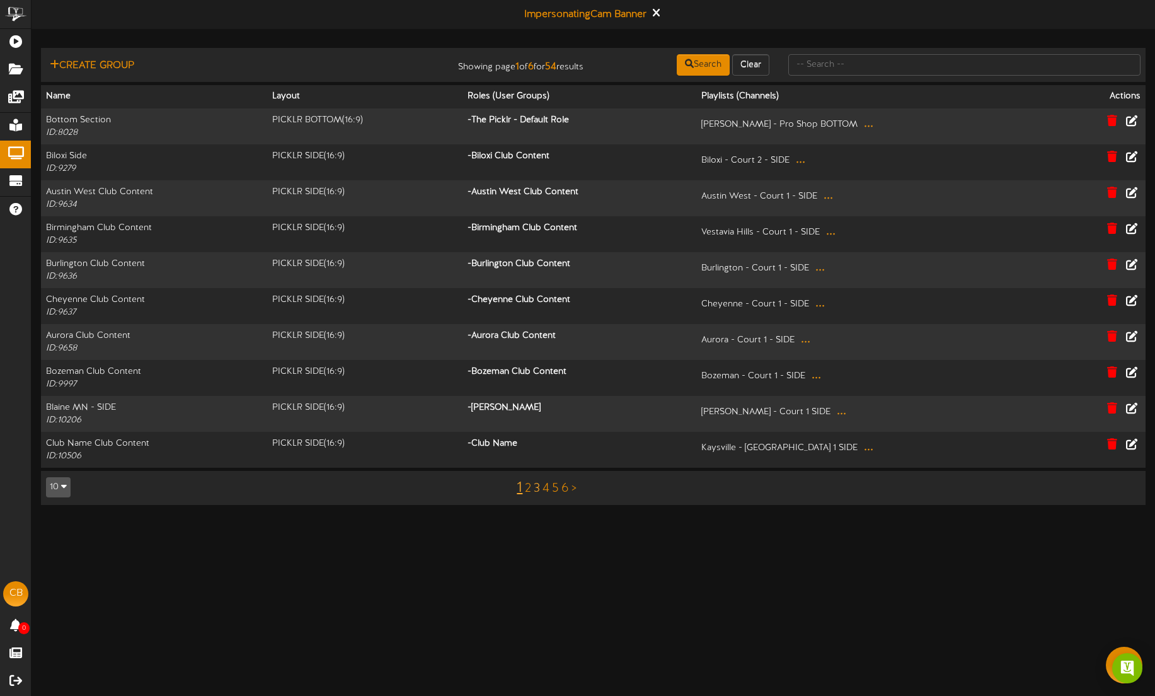
click at [535, 490] on link "3" at bounding box center [537, 488] width 6 height 14
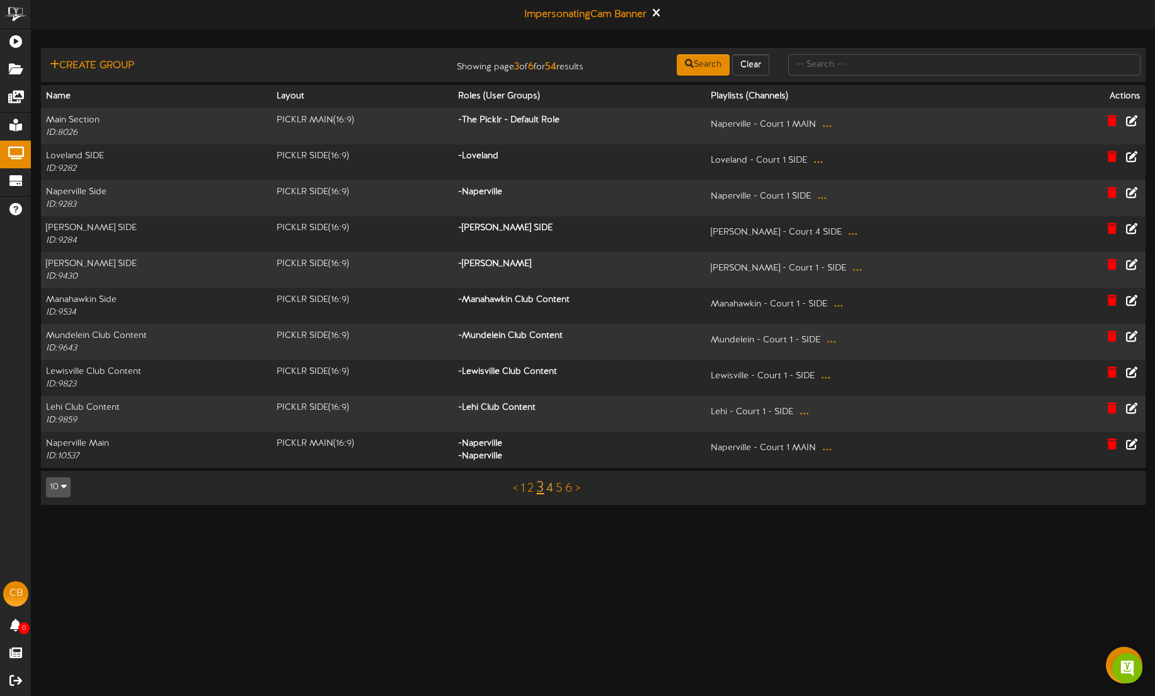
click at [549, 488] on link "4" at bounding box center [549, 488] width 7 height 14
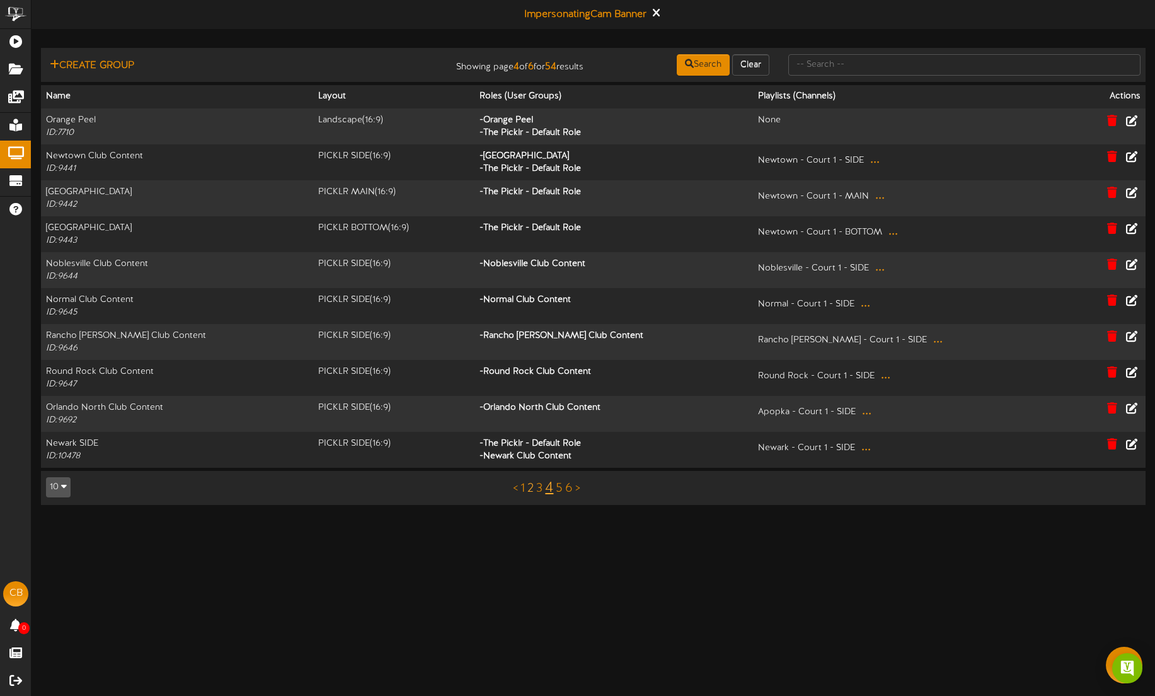
click at [531, 486] on link "2" at bounding box center [530, 488] width 6 height 14
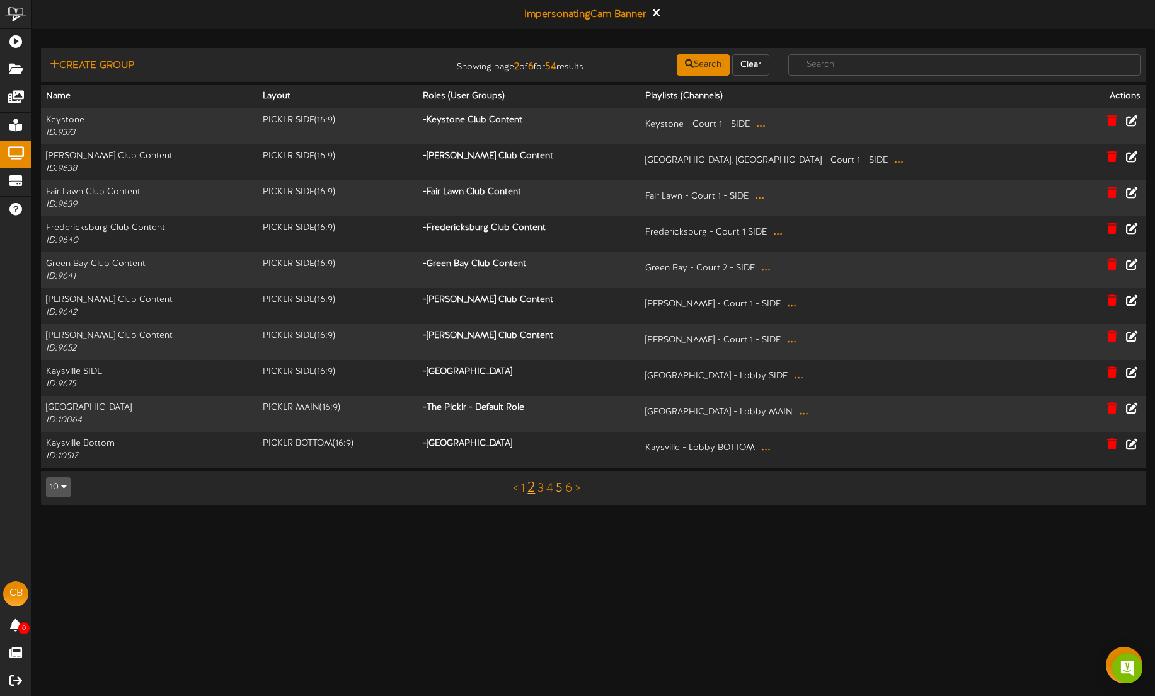
click at [560, 488] on link "5" at bounding box center [559, 488] width 7 height 14
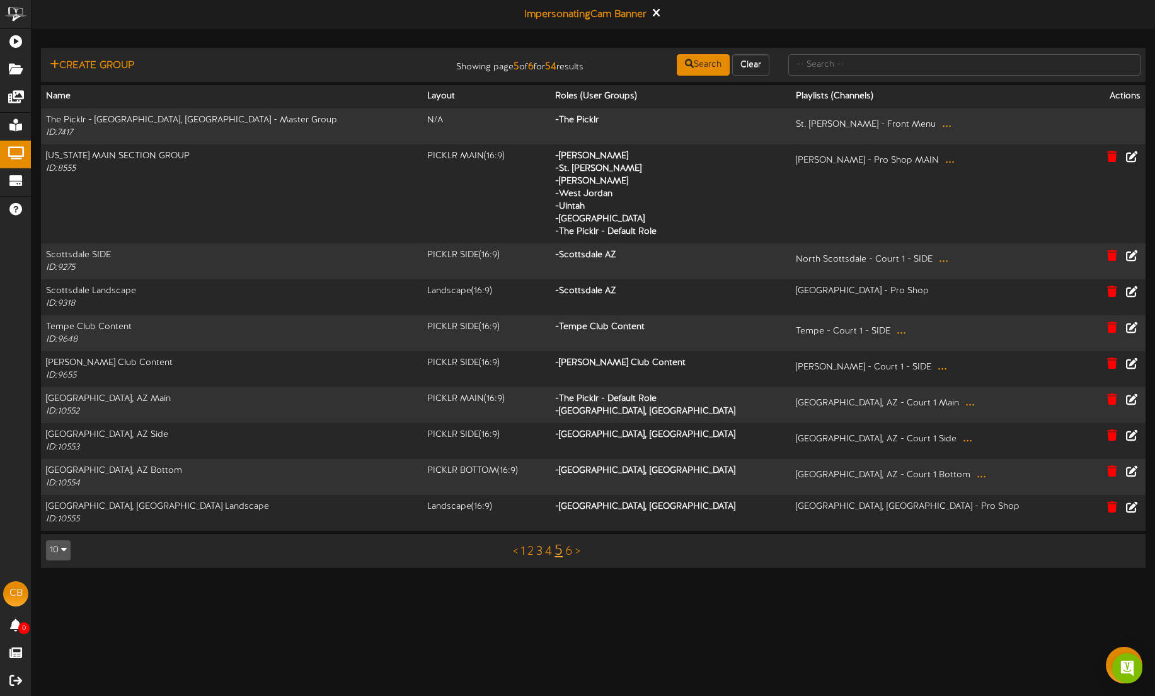
click at [541, 549] on link "3" at bounding box center [539, 551] width 6 height 14
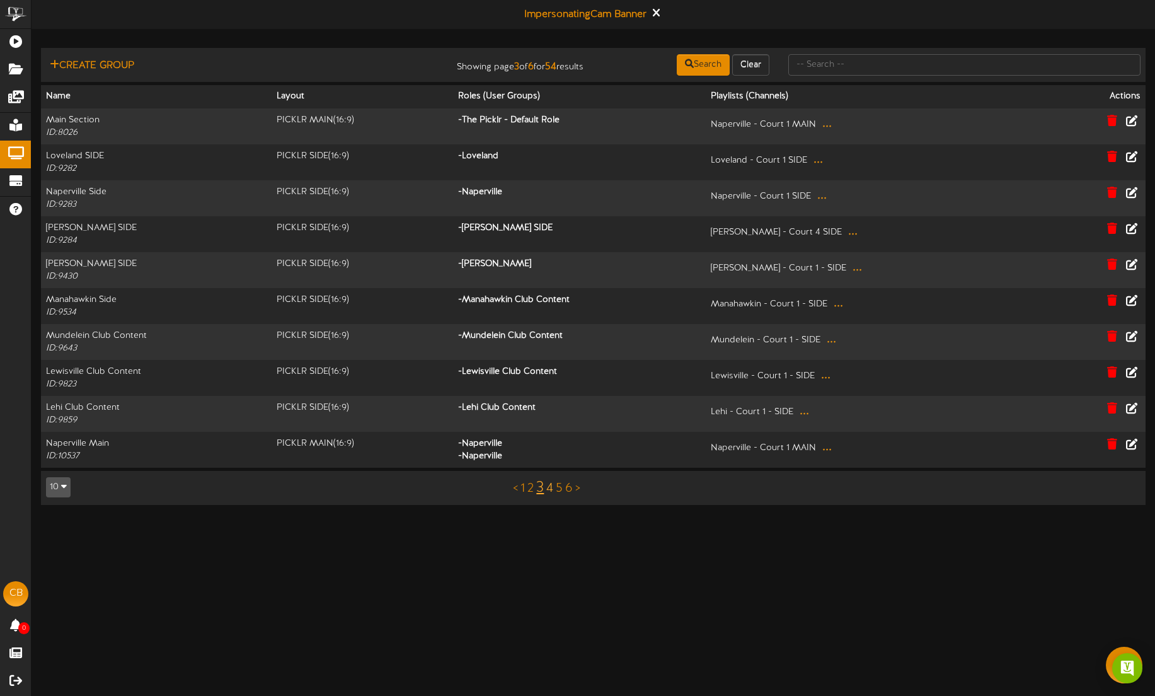
click at [551, 488] on link "4" at bounding box center [549, 488] width 7 height 14
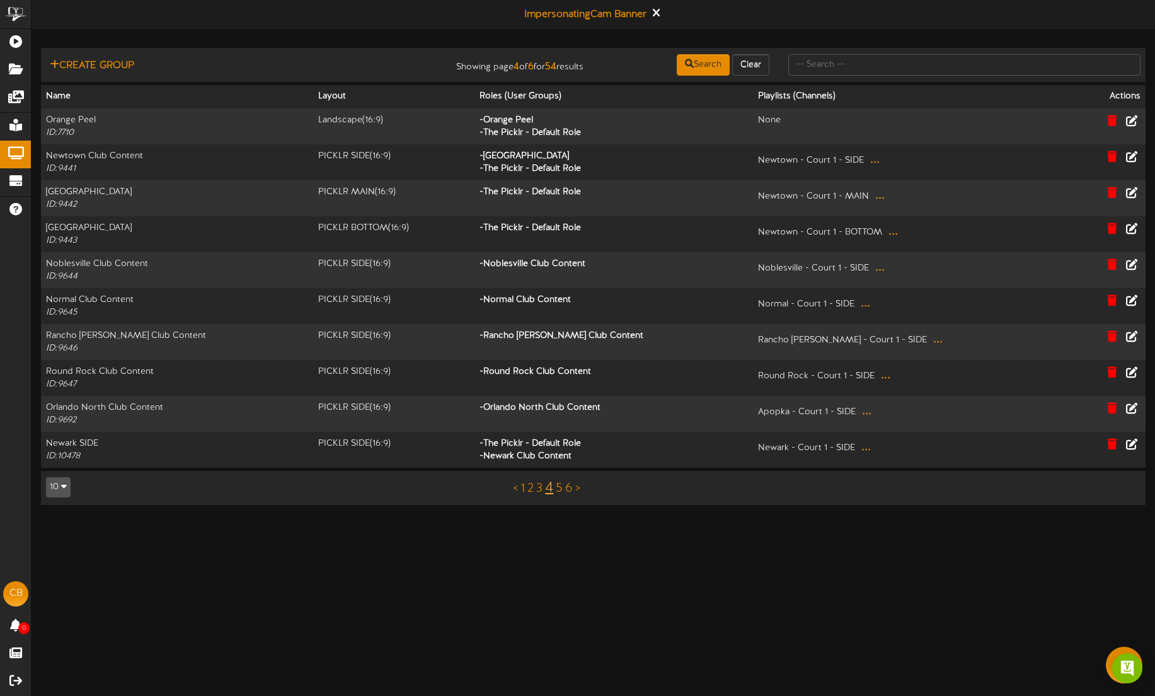
click at [526, 488] on div "< 1 2 3 4 5 6 >" at bounding box center [547, 488] width 278 height 24
click at [524, 486] on link "1" at bounding box center [522, 488] width 4 height 14
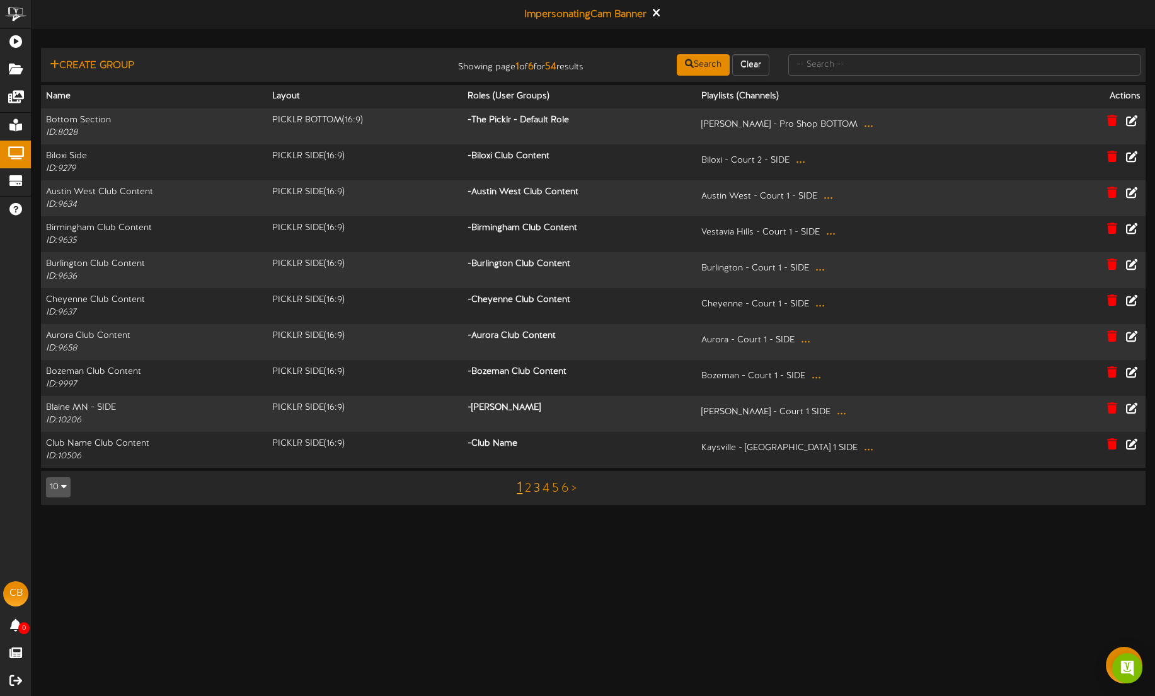
click at [539, 486] on link "3" at bounding box center [537, 488] width 6 height 14
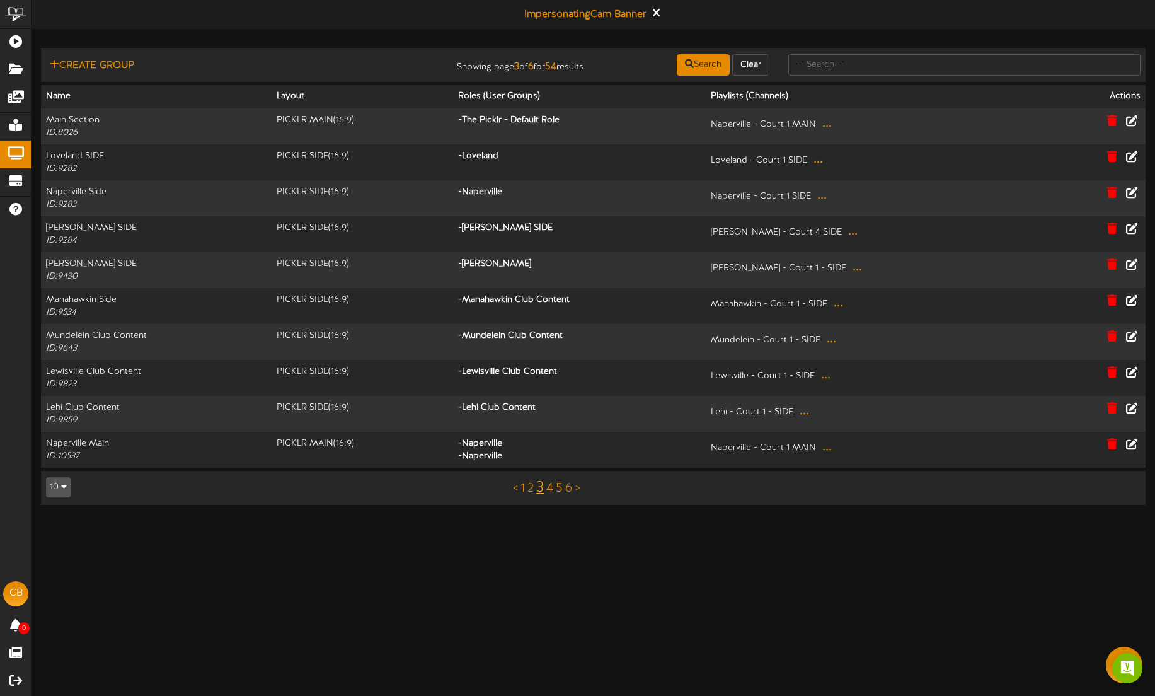
click at [551, 486] on link "4" at bounding box center [549, 488] width 7 height 14
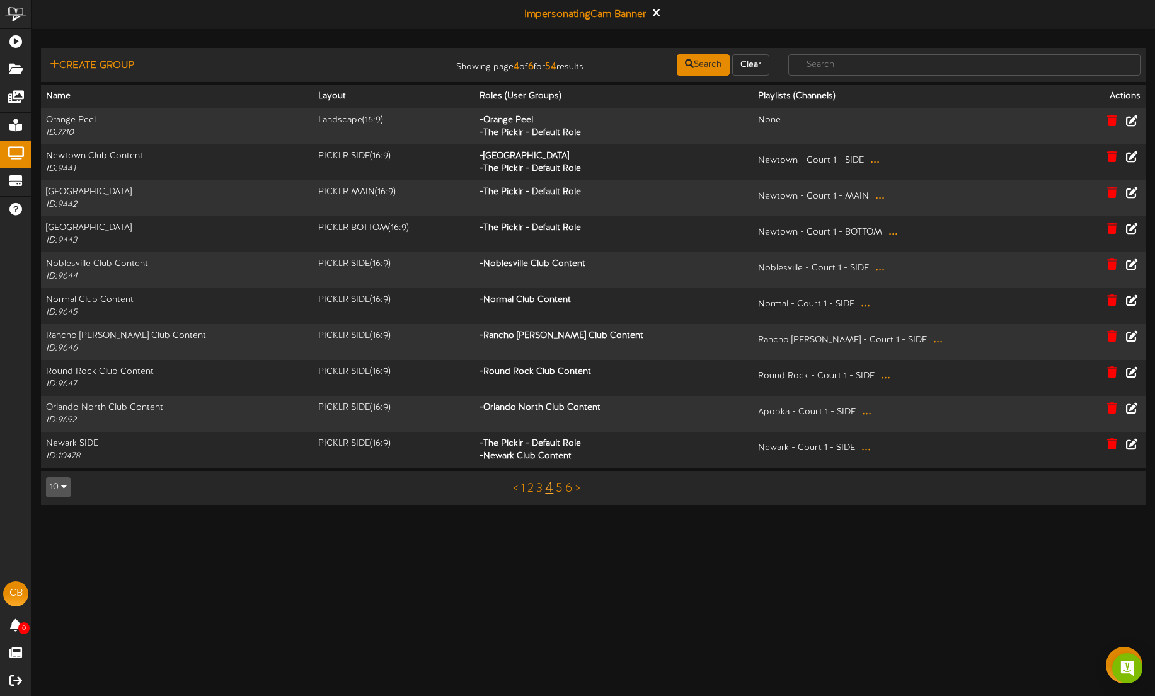
click at [526, 486] on div "< 1 2 3 4 5 6 >" at bounding box center [547, 488] width 278 height 24
click at [520, 488] on link "1" at bounding box center [522, 488] width 4 height 14
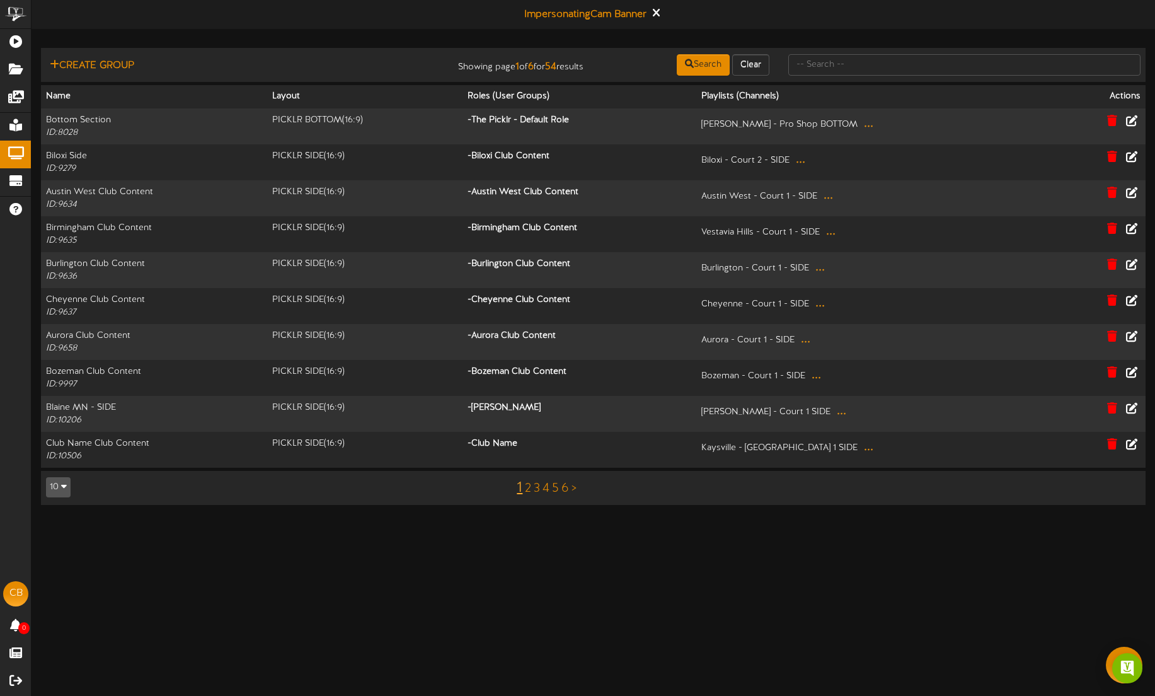
click at [532, 488] on div "1 2 3 4 5 6 >" at bounding box center [547, 488] width 278 height 24
click at [529, 488] on link "2" at bounding box center [528, 488] width 6 height 14
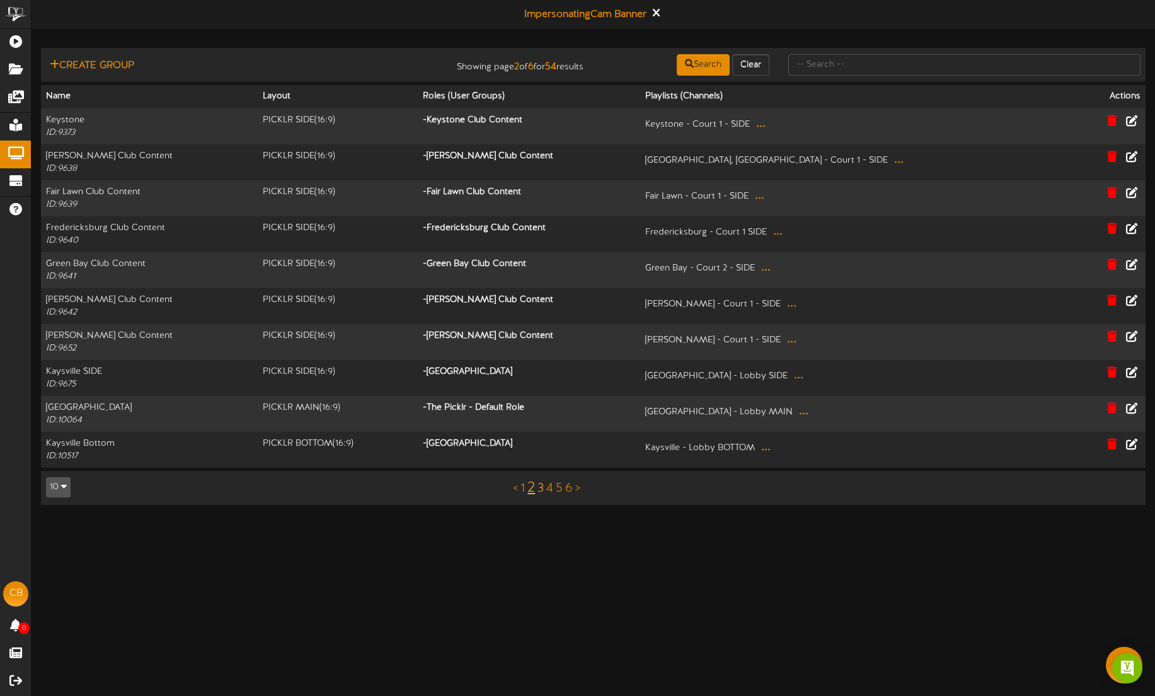
click at [542, 488] on link "3" at bounding box center [540, 488] width 6 height 14
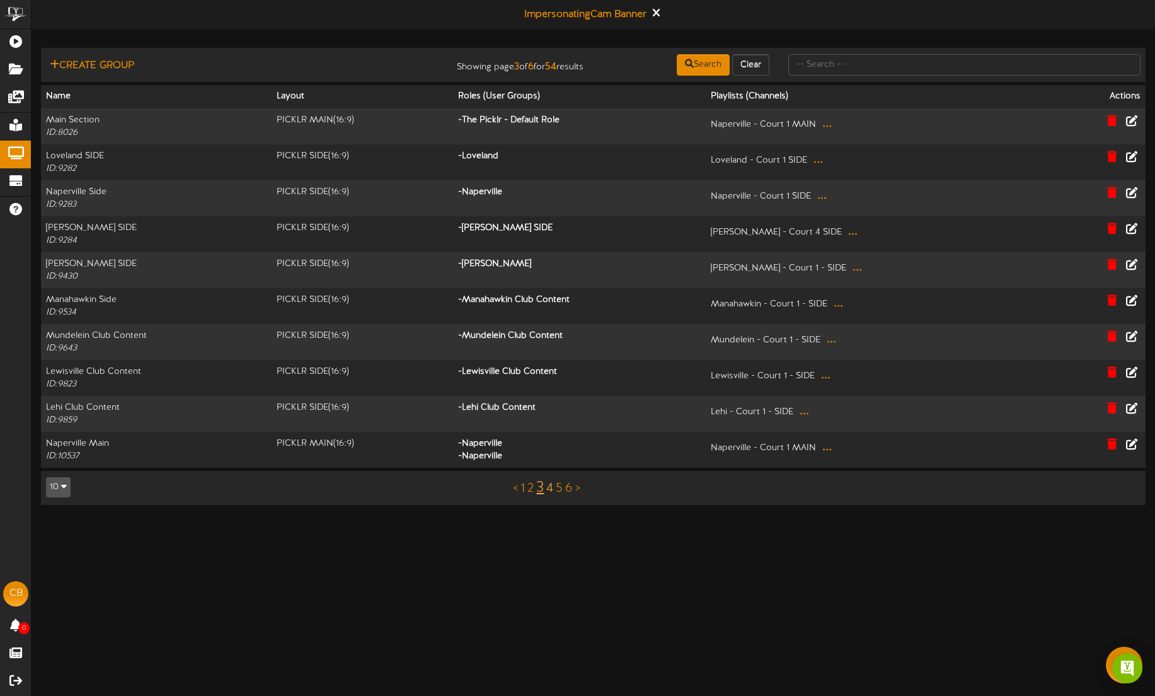
click at [551, 490] on link "4" at bounding box center [549, 488] width 7 height 14
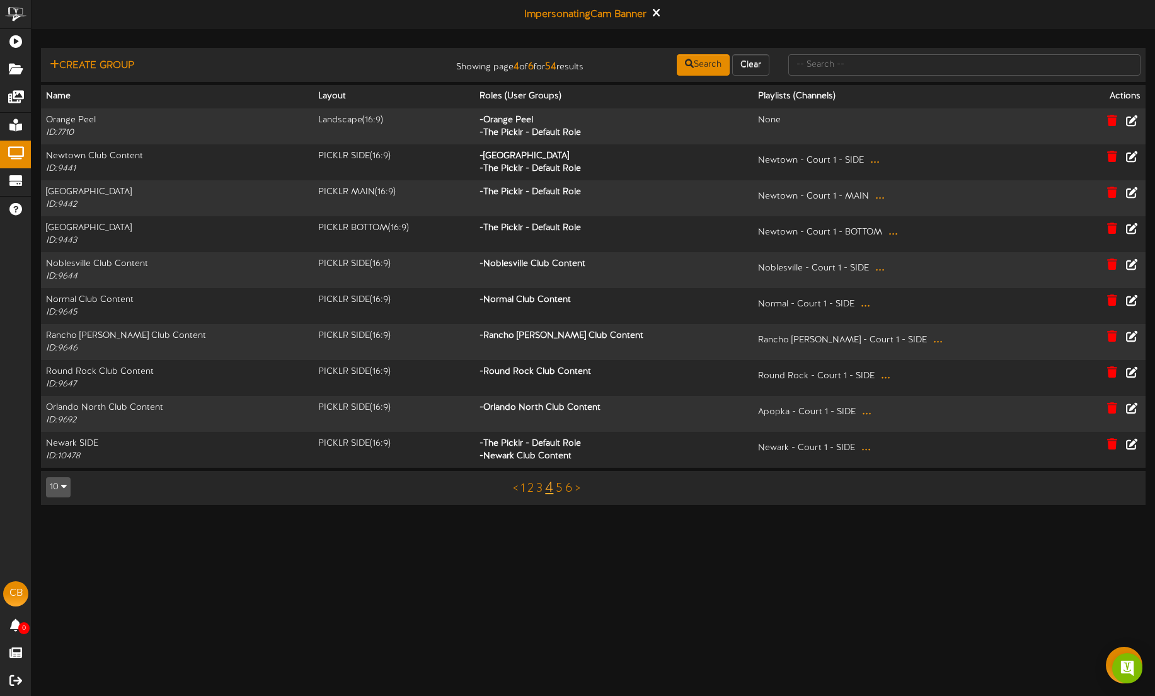
click at [563, 491] on div "< 1 2 3 4 5 6 >" at bounding box center [547, 488] width 278 height 24
click at [562, 489] on link "5" at bounding box center [559, 488] width 7 height 14
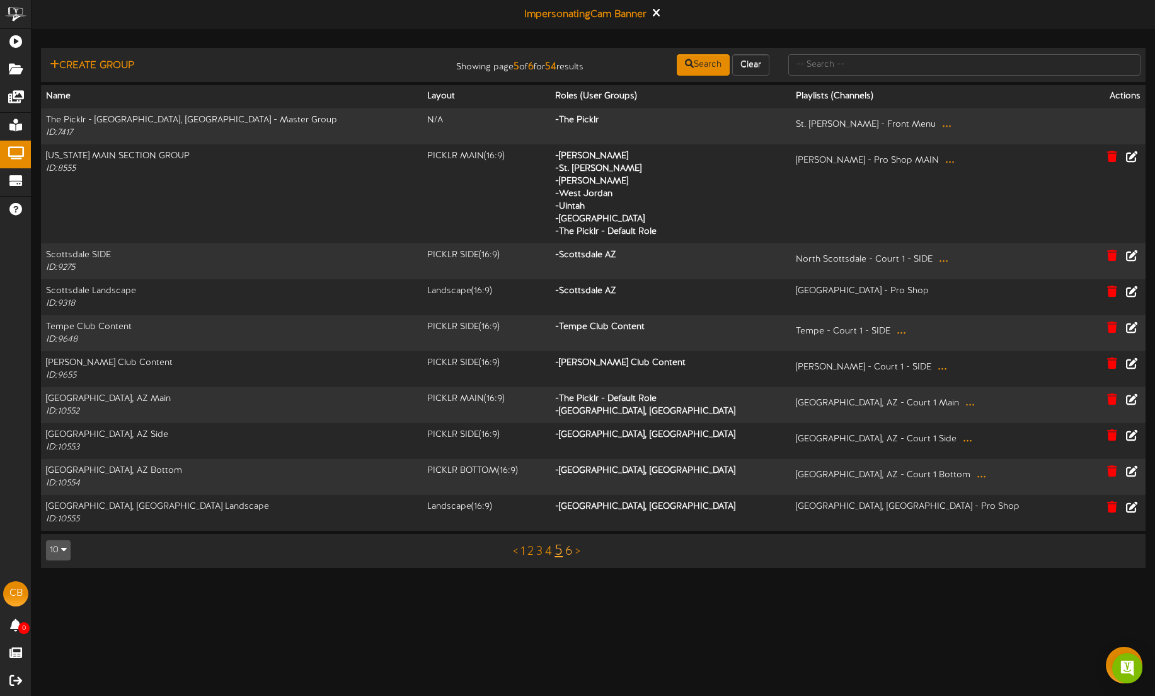
click at [565, 544] on div "< 1 2 3 4 5 6 >" at bounding box center [547, 551] width 278 height 24
click at [568, 547] on link "6" at bounding box center [569, 551] width 8 height 14
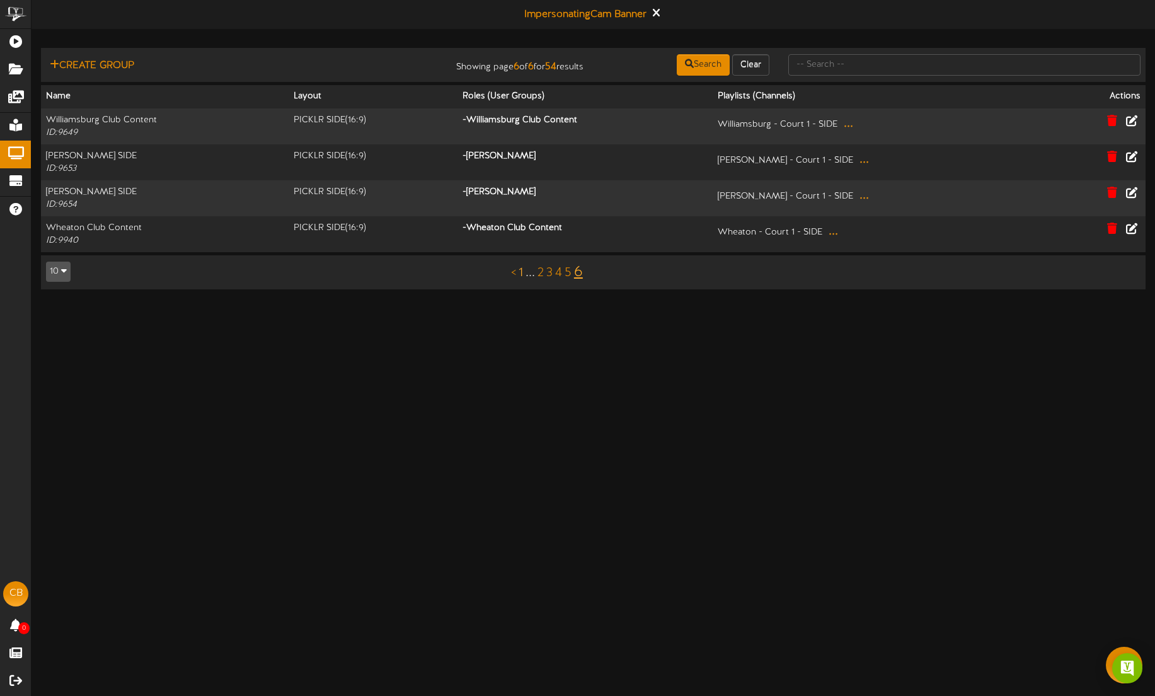
click at [522, 267] on link "1" at bounding box center [520, 273] width 4 height 14
